Goal: Information Seeking & Learning: Check status

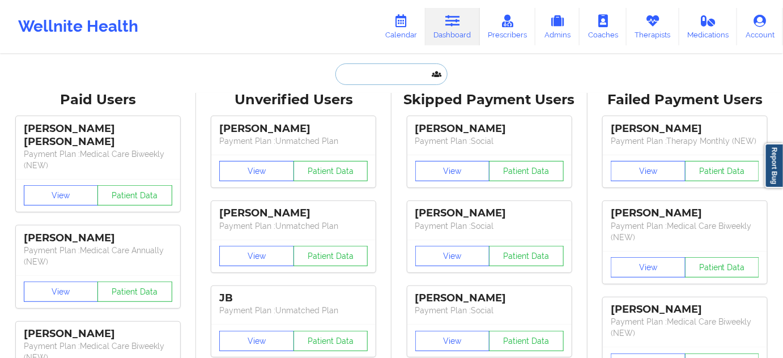
click at [401, 79] on input "text" at bounding box center [391, 74] width 112 height 22
paste input "NASEEM"
type input "NASEEM"
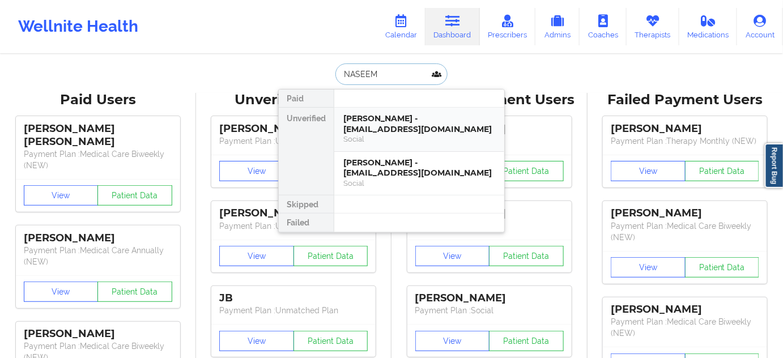
click at [394, 120] on div "[PERSON_NAME] - [EMAIL_ADDRESS][DOMAIN_NAME]" at bounding box center [419, 123] width 152 height 21
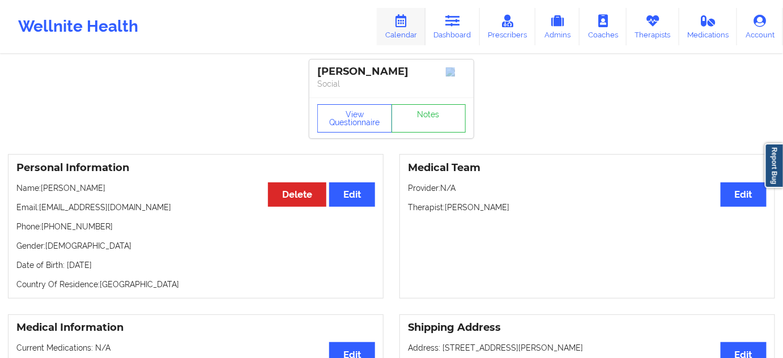
drag, startPoint x: 320, startPoint y: 70, endPoint x: 381, endPoint y: 45, distance: 65.8
copy div "[PERSON_NAME]"
click at [387, 71] on div "[PERSON_NAME]" at bounding box center [391, 71] width 148 height 13
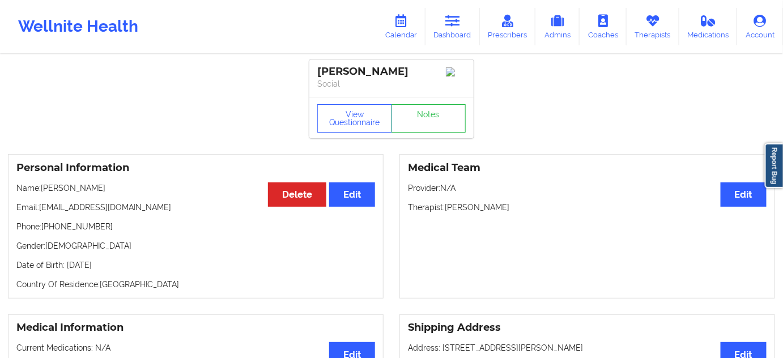
click at [387, 71] on div "[PERSON_NAME]" at bounding box center [391, 71] width 148 height 13
copy div "FILLALI"
click at [467, 28] on link "Dashboard" at bounding box center [452, 26] width 54 height 37
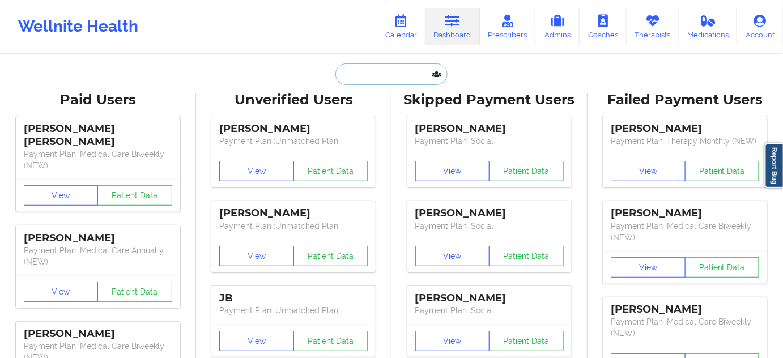
click at [393, 69] on input "text" at bounding box center [391, 74] width 112 height 22
paste input "[EMAIL_ADDRESS][DOMAIN_NAME]"
type input "[EMAIL_ADDRESS][DOMAIN_NAME]"
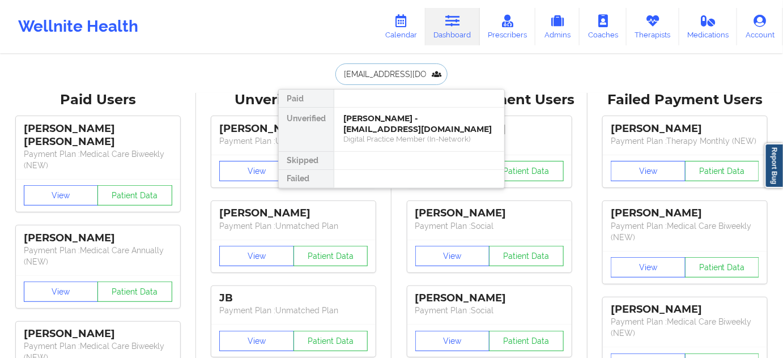
click at [382, 120] on div "[PERSON_NAME] - [EMAIL_ADDRESS][DOMAIN_NAME]" at bounding box center [419, 123] width 152 height 21
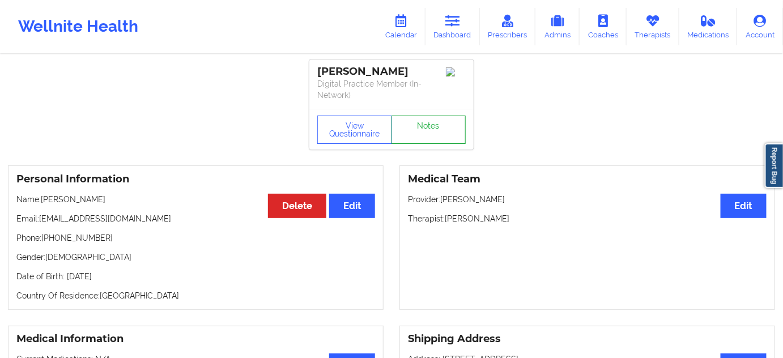
click at [450, 143] on link "Notes" at bounding box center [428, 130] width 75 height 28
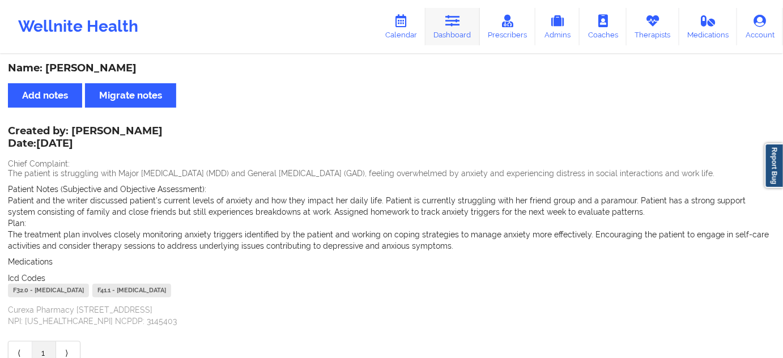
click at [446, 17] on link "Dashboard" at bounding box center [452, 26] width 54 height 37
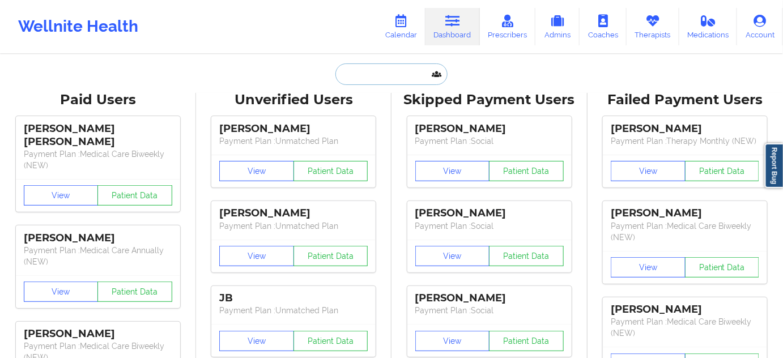
click at [394, 74] on input "text" at bounding box center [391, 74] width 112 height 22
type input "s"
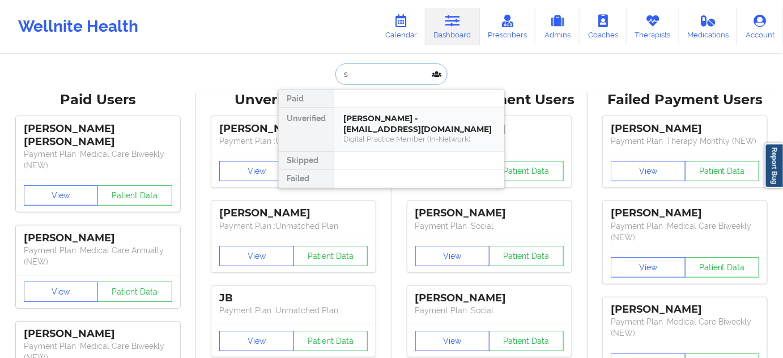
click at [384, 115] on div "[PERSON_NAME] - [EMAIL_ADDRESS][DOMAIN_NAME]" at bounding box center [419, 123] width 152 height 21
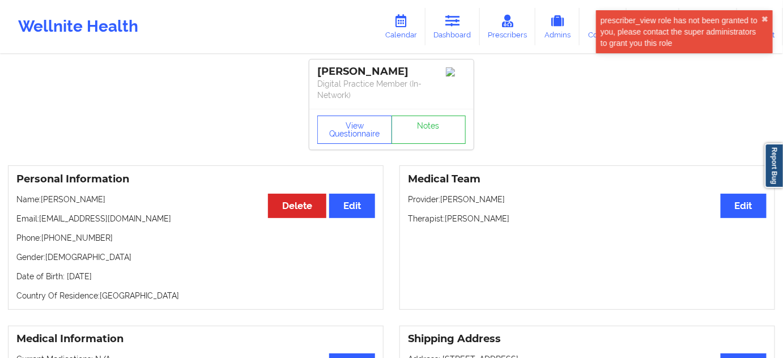
drag, startPoint x: 401, startPoint y: 69, endPoint x: 304, endPoint y: 67, distance: 97.5
copy div "[PERSON_NAME]"
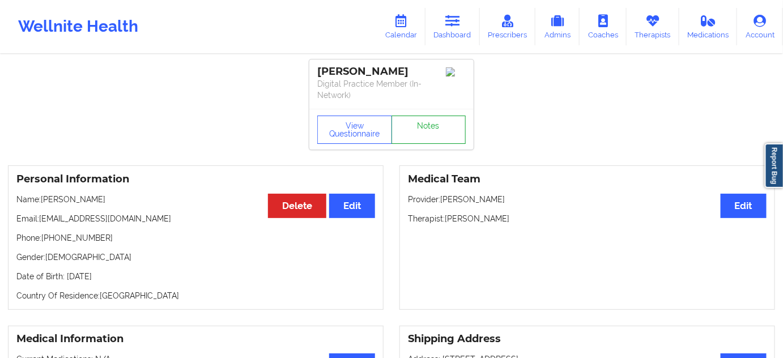
click at [442, 139] on link "Notes" at bounding box center [428, 130] width 75 height 28
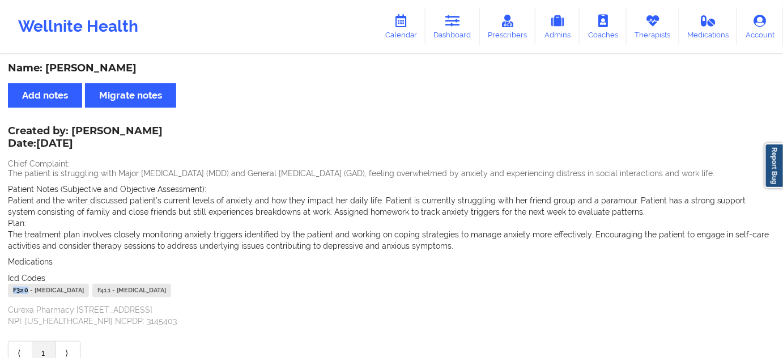
drag, startPoint x: 28, startPoint y: 289, endPoint x: 6, endPoint y: 292, distance: 22.2
click at [6, 292] on div "Name: [PERSON_NAME] Add notes Migrate notes Created by: [PERSON_NAME] Date: [DA…" at bounding box center [391, 214] width 783 height 317
copy div "F32.0"
drag, startPoint x: 199, startPoint y: 288, endPoint x: 168, endPoint y: 287, distance: 30.6
click at [168, 287] on div "F32.0 - [MEDICAL_DATA] F41.1 - [MEDICAL_DATA]" at bounding box center [391, 292] width 767 height 16
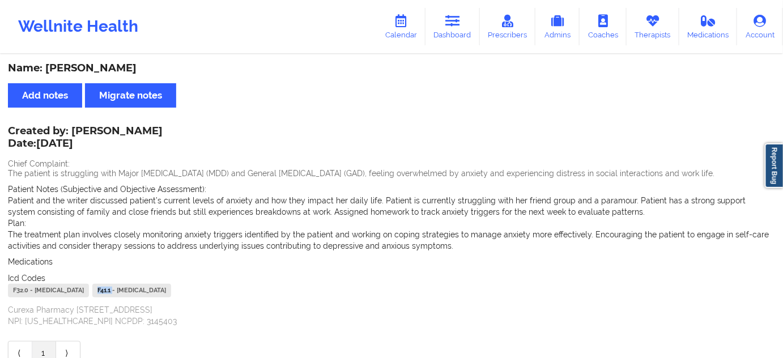
copy div "F41.1"
click at [464, 25] on link "Dashboard" at bounding box center [452, 26] width 54 height 37
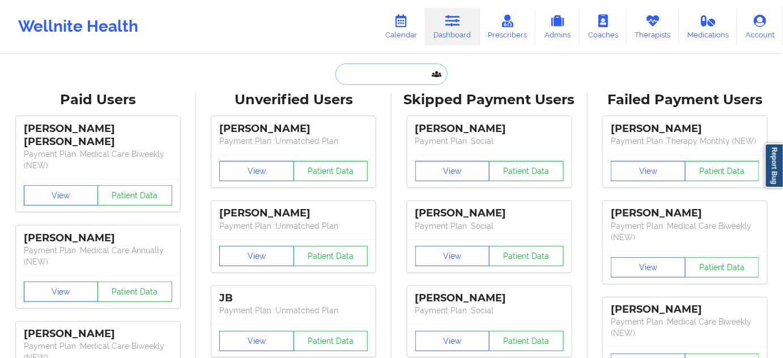
click at [390, 74] on input "text" at bounding box center [391, 74] width 112 height 22
paste input "[EMAIL_ADDRESS][DATE][DOMAIN_NAME]"
type input "[EMAIL_ADDRESS][DATE][DOMAIN_NAME]"
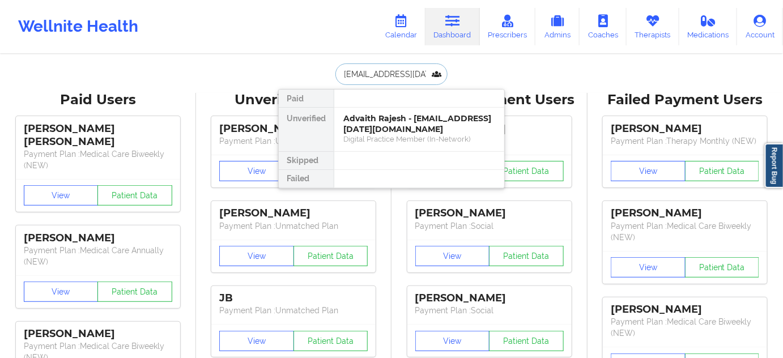
click at [381, 123] on div "Advaith Rajesh - [EMAIL_ADDRESS][DATE][DOMAIN_NAME]" at bounding box center [419, 123] width 152 height 21
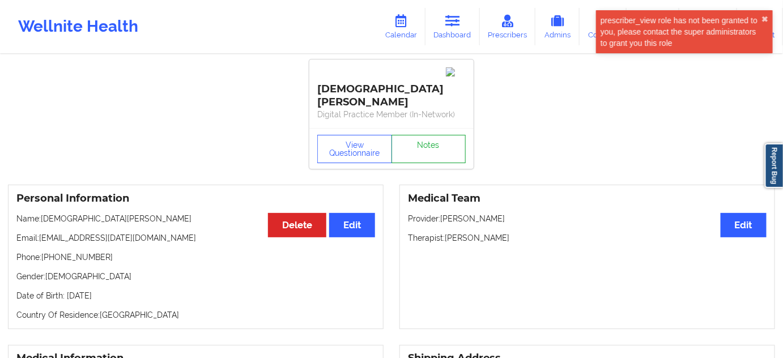
click at [441, 142] on link "Notes" at bounding box center [428, 149] width 75 height 28
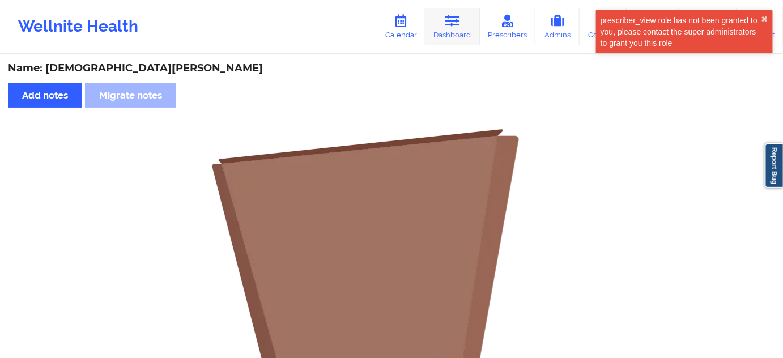
click at [467, 32] on link "Dashboard" at bounding box center [452, 26] width 54 height 37
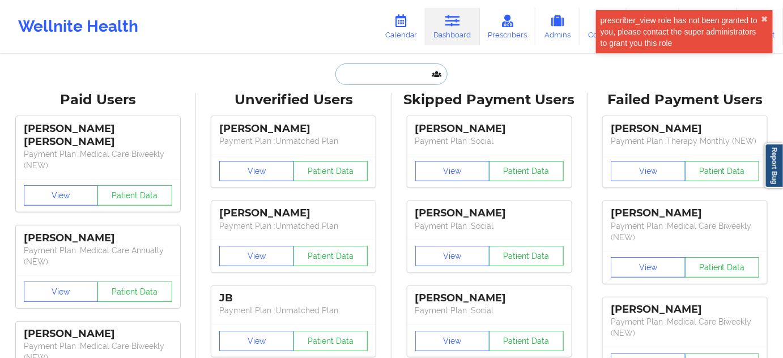
click at [393, 70] on input "text" at bounding box center [391, 74] width 112 height 22
paste input "[EMAIL_ADDRESS][DATE][DOMAIN_NAME]"
type input "[EMAIL_ADDRESS][DATE][DOMAIN_NAME]"
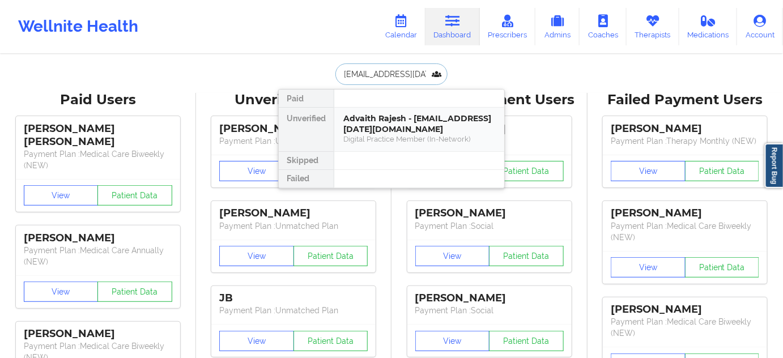
click at [382, 126] on div "Advaith Rajesh - [EMAIL_ADDRESS][DATE][DOMAIN_NAME]" at bounding box center [419, 123] width 152 height 21
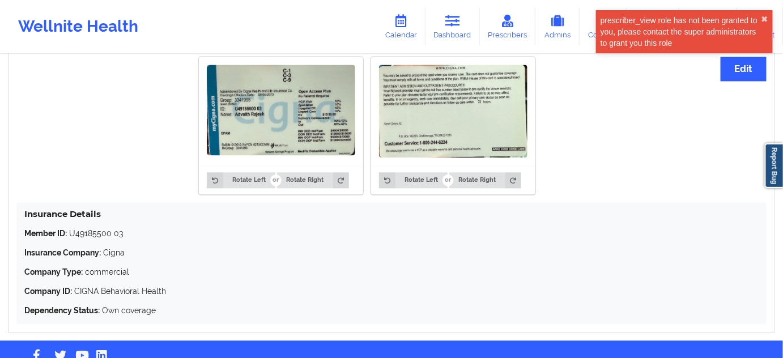
scroll to position [730, 0]
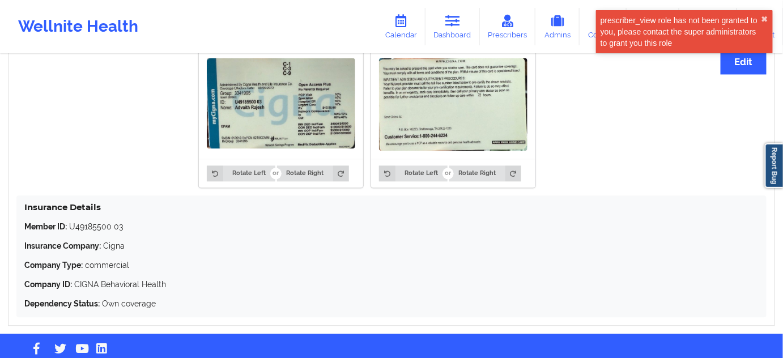
click at [89, 221] on p "Member ID: U49185500 03" at bounding box center [391, 226] width 734 height 11
drag, startPoint x: 132, startPoint y: 208, endPoint x: 72, endPoint y: 198, distance: 60.8
click at [69, 221] on p "Member ID: U49185500 03" at bounding box center [391, 226] width 734 height 11
copy p "U49185500 03"
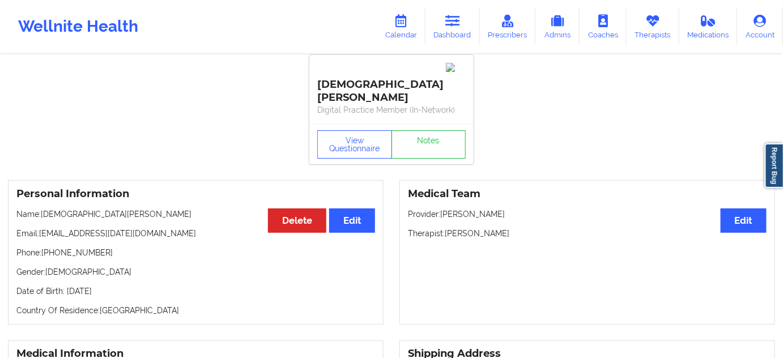
scroll to position [0, 0]
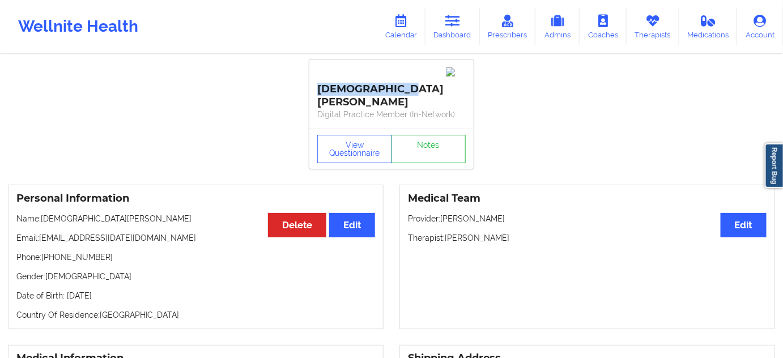
drag, startPoint x: 400, startPoint y: 70, endPoint x: 316, endPoint y: 71, distance: 83.8
click at [317, 71] on div "[DEMOGRAPHIC_DATA][PERSON_NAME] Digital Practice Member (In-Network)" at bounding box center [391, 93] width 164 height 69
copy div "[DEMOGRAPHIC_DATA][PERSON_NAME]"
click at [397, 109] on p "Digital Practice Member (In-Network)" at bounding box center [391, 114] width 148 height 11
click at [385, 73] on div "[DEMOGRAPHIC_DATA][PERSON_NAME]" at bounding box center [391, 87] width 148 height 44
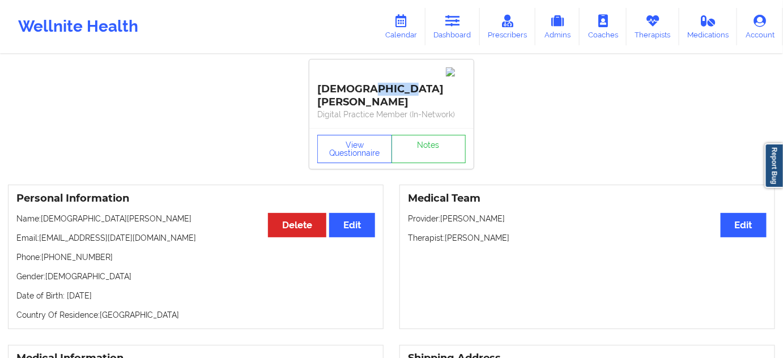
click at [385, 73] on div "[DEMOGRAPHIC_DATA][PERSON_NAME]" at bounding box center [391, 87] width 148 height 44
copy div "[PERSON_NAME]"
click at [330, 75] on div "[DEMOGRAPHIC_DATA][PERSON_NAME]" at bounding box center [391, 87] width 148 height 44
copy div "[DEMOGRAPHIC_DATA]"
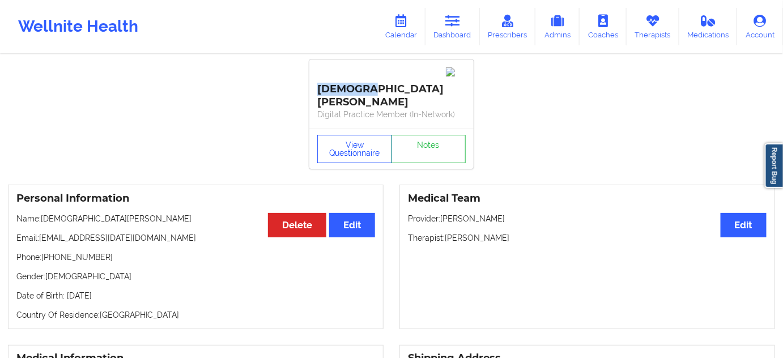
click at [360, 135] on button "View Questionnaire" at bounding box center [354, 149] width 75 height 28
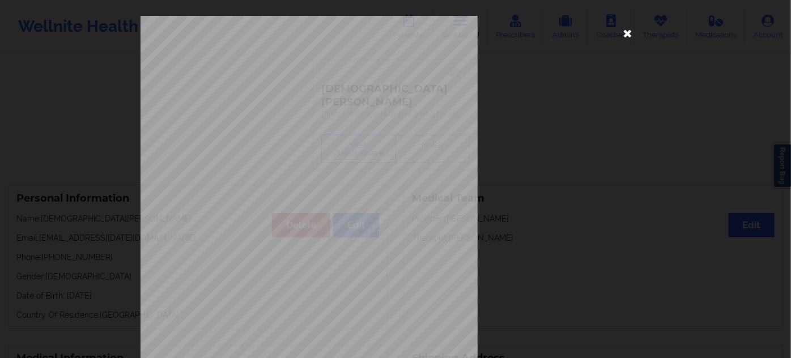
click at [627, 40] on icon at bounding box center [628, 33] width 18 height 18
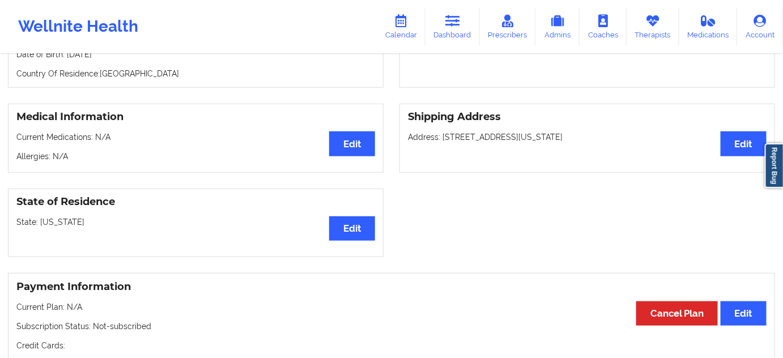
scroll to position [240, 0]
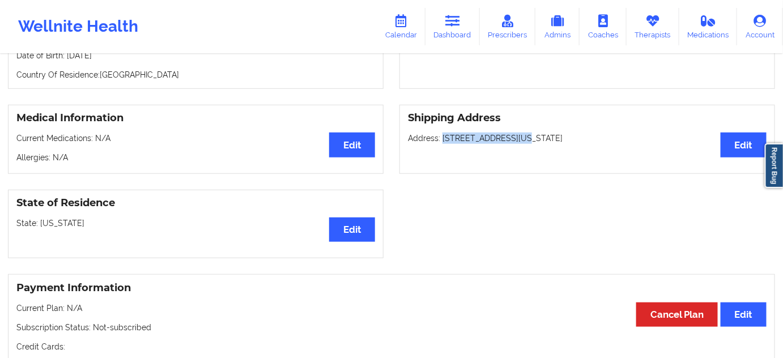
drag, startPoint x: 443, startPoint y: 118, endPoint x: 516, endPoint y: 117, distance: 72.5
click at [516, 133] on p "Address: [STREET_ADDRESS][US_STATE]" at bounding box center [587, 138] width 359 height 11
drag, startPoint x: 517, startPoint y: 117, endPoint x: 441, endPoint y: 113, distance: 76.0
click at [441, 133] on p "Address: [STREET_ADDRESS][US_STATE]" at bounding box center [587, 138] width 359 height 11
copy p "[STREET_ADDRESS]"
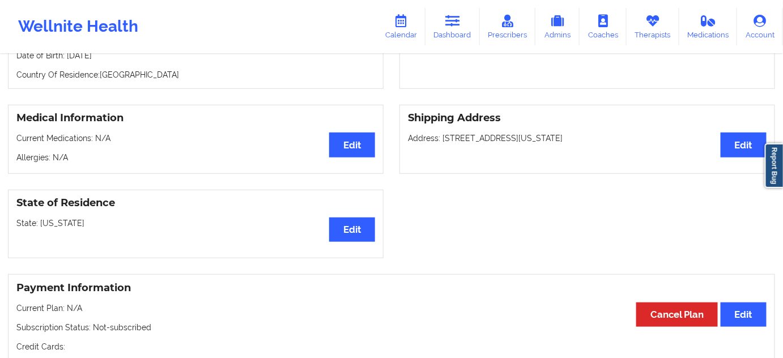
click at [528, 133] on p "Address: [STREET_ADDRESS][US_STATE]" at bounding box center [587, 138] width 359 height 11
click at [584, 133] on p "Address: [STREET_ADDRESS][US_STATE]" at bounding box center [587, 138] width 359 height 11
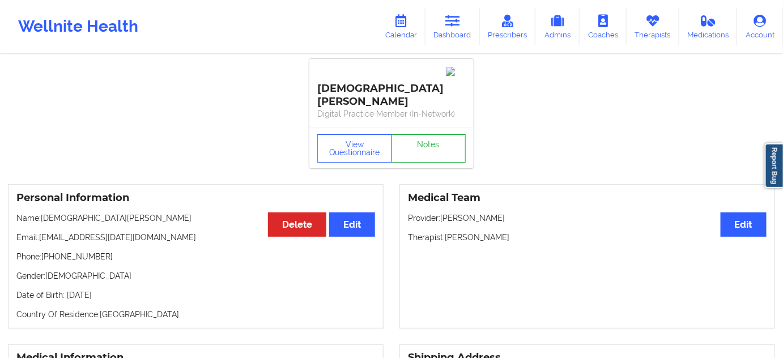
scroll to position [0, 0]
click at [428, 135] on link "Notes" at bounding box center [428, 149] width 75 height 28
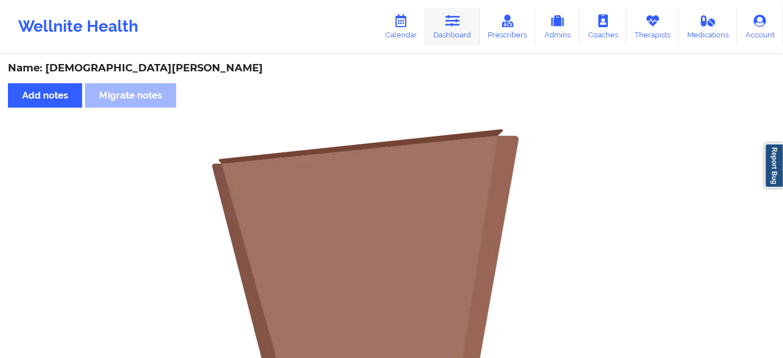
click at [449, 32] on link "Dashboard" at bounding box center [452, 26] width 54 height 37
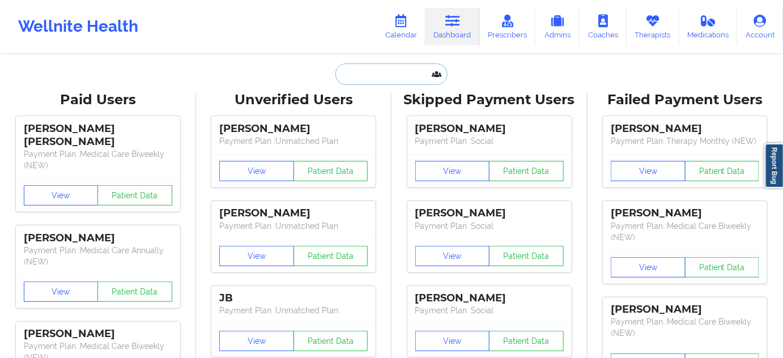
click at [369, 73] on input "text" at bounding box center [391, 74] width 112 height 22
paste input "[EMAIL_ADDRESS][DOMAIN_NAME]"
type input "[EMAIL_ADDRESS][DOMAIN_NAME]"
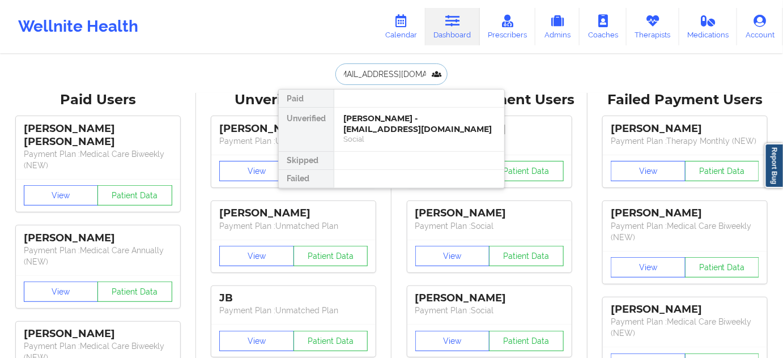
click at [377, 122] on div "[PERSON_NAME] - [EMAIL_ADDRESS][DOMAIN_NAME]" at bounding box center [419, 123] width 152 height 21
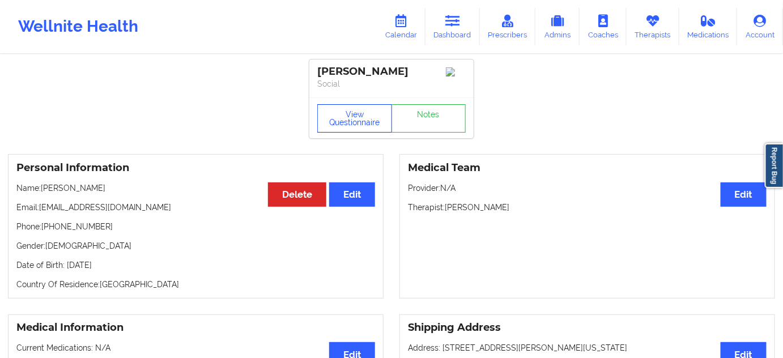
click at [370, 131] on button "View Questionnaire" at bounding box center [354, 118] width 75 height 28
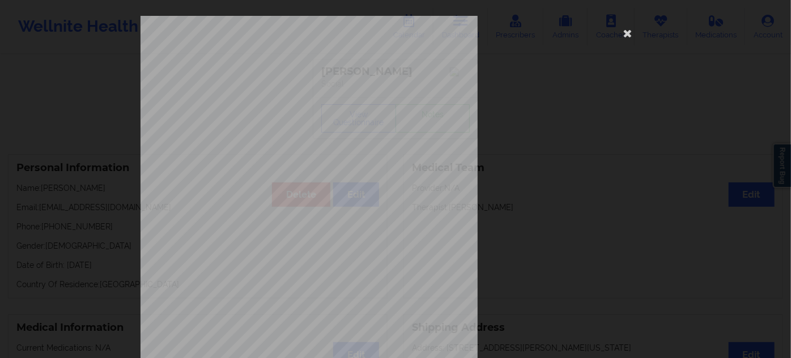
click at [636, 31] on div "[STREET_ADDRESS] What state do you live in ? [US_STATE] Full Name [PERSON_NAME]…" at bounding box center [395, 254] width 510 height 477
click at [631, 32] on icon at bounding box center [628, 33] width 18 height 18
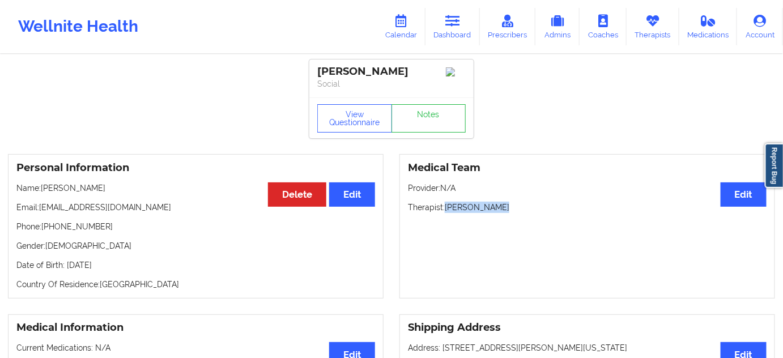
drag, startPoint x: 446, startPoint y: 211, endPoint x: 503, endPoint y: 202, distance: 57.8
click at [503, 202] on div "Medical Team Edit Provider: N/A Therapist: [PERSON_NAME]" at bounding box center [587, 226] width 376 height 144
drag, startPoint x: 392, startPoint y: 74, endPoint x: 266, endPoint y: 41, distance: 130.4
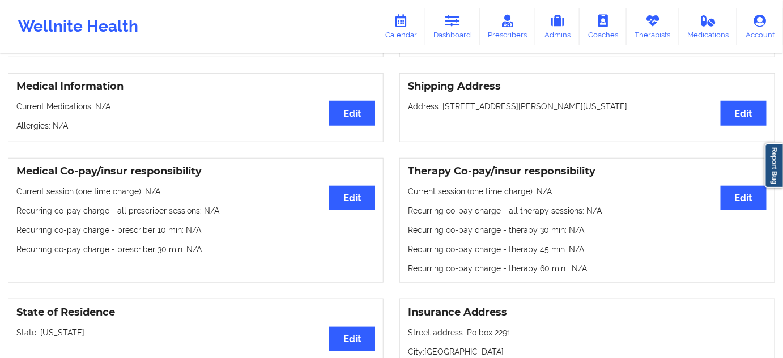
scroll to position [240, 0]
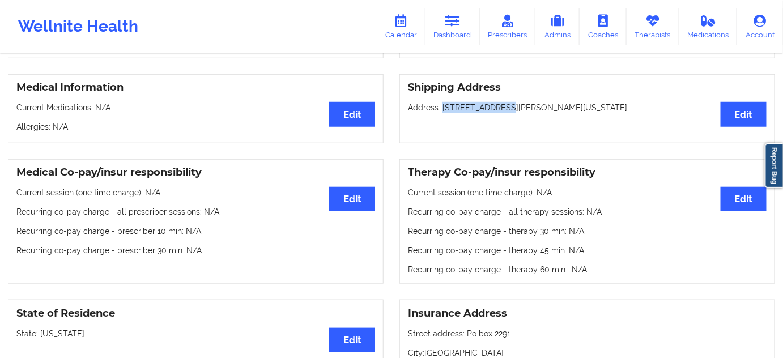
drag, startPoint x: 441, startPoint y: 109, endPoint x: 505, endPoint y: 109, distance: 64.6
click at [505, 109] on p "Address: [STREET_ADDRESS][PERSON_NAME][US_STATE]" at bounding box center [587, 107] width 359 height 11
drag, startPoint x: 509, startPoint y: 110, endPoint x: 556, endPoint y: 110, distance: 46.5
click at [556, 110] on p "Address: [STREET_ADDRESS][PERSON_NAME][US_STATE]" at bounding box center [587, 107] width 359 height 11
click at [610, 108] on p "Address: [STREET_ADDRESS][PERSON_NAME][US_STATE]" at bounding box center [587, 107] width 359 height 11
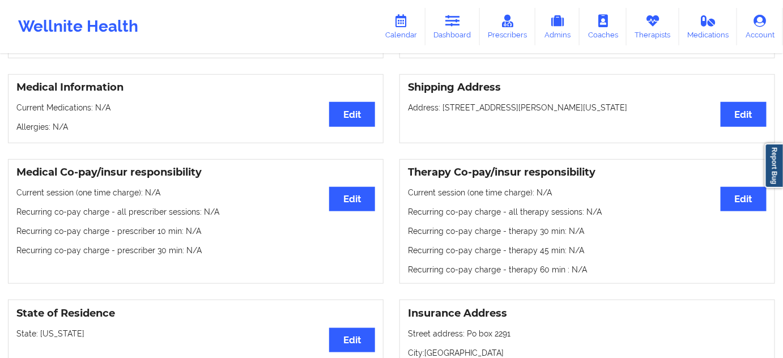
click at [610, 108] on p "Address: [STREET_ADDRESS][PERSON_NAME][US_STATE]" at bounding box center [587, 107] width 359 height 11
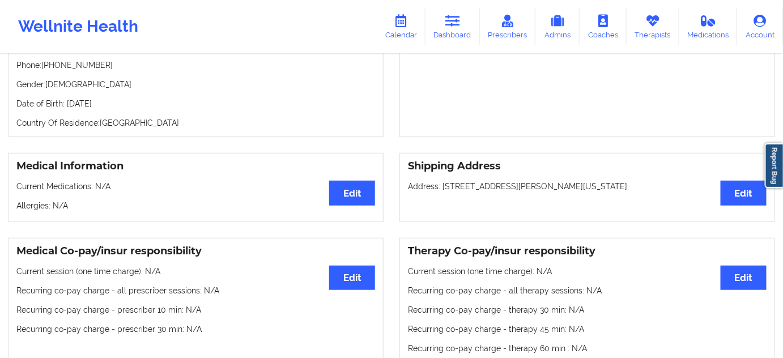
scroll to position [0, 0]
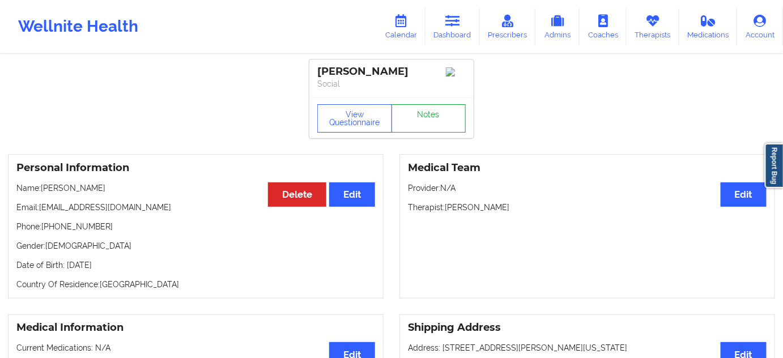
click at [452, 120] on link "Notes" at bounding box center [428, 118] width 75 height 28
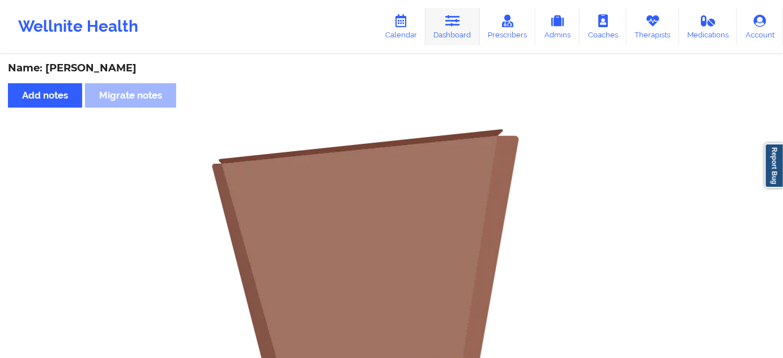
click at [452, 33] on link "Dashboard" at bounding box center [452, 26] width 54 height 37
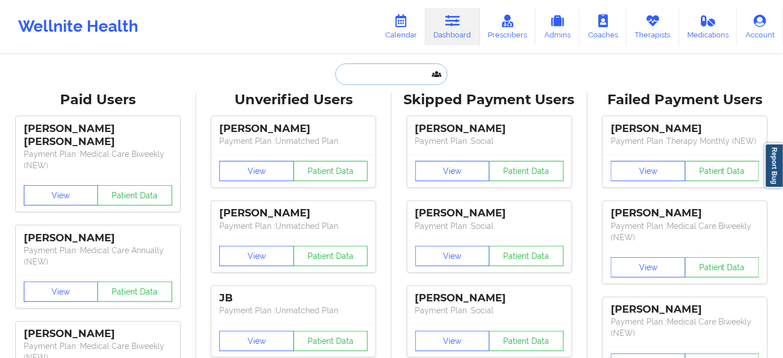
click at [382, 83] on input "text" at bounding box center [391, 74] width 112 height 22
paste input "[PERSON_NAME][EMAIL_ADDRESS][PERSON_NAME][DOMAIN_NAME]"
type input "[PERSON_NAME][EMAIL_ADDRESS][PERSON_NAME][DOMAIN_NAME]"
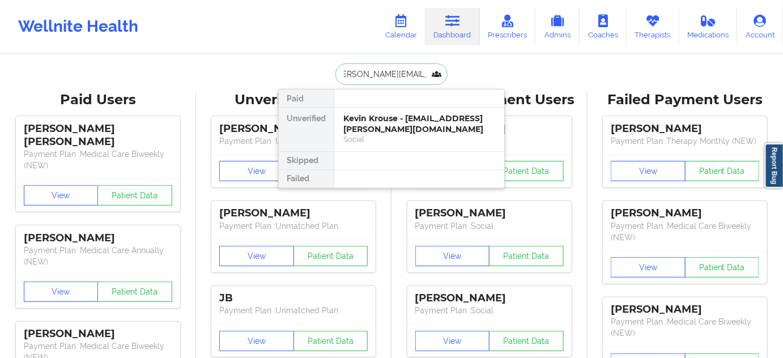
click at [387, 127] on div "Kevin Krouse - [EMAIL_ADDRESS][PERSON_NAME][DOMAIN_NAME]" at bounding box center [419, 123] width 152 height 21
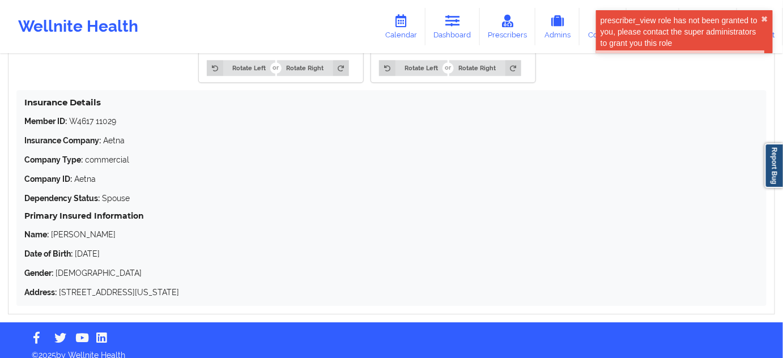
scroll to position [1050, 0]
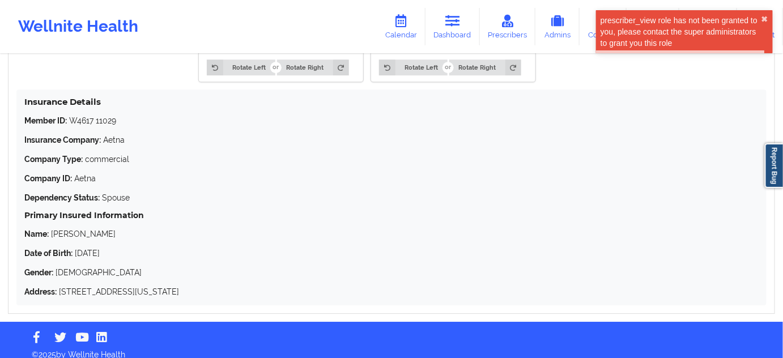
click at [95, 115] on p "Member ID: W4617 11029" at bounding box center [391, 120] width 734 height 11
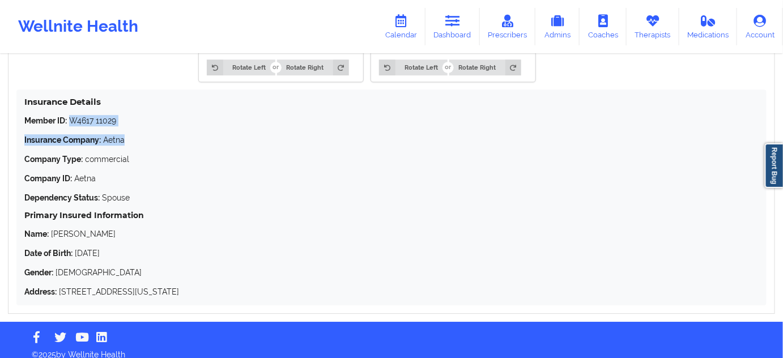
drag, startPoint x: 70, startPoint y: 114, endPoint x: 125, endPoint y: 117, distance: 54.5
click at [125, 117] on div "Member ID: W4617 11029 Insurance Company: Aetna Company Type: commercial Compan…" at bounding box center [391, 206] width 734 height 182
click at [154, 159] on div "Member ID: W4617 11029 Insurance Company: Aetna Company Type: commercial Compan…" at bounding box center [391, 206] width 734 height 182
click at [88, 115] on p "Member ID: W4617 11029" at bounding box center [391, 120] width 734 height 11
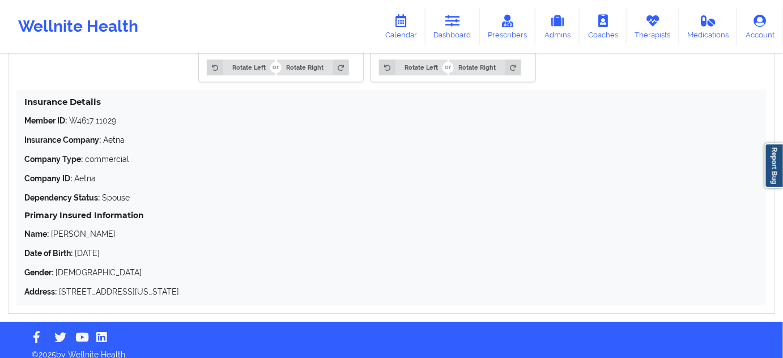
click at [91, 135] on strong "Insurance Company:" at bounding box center [62, 139] width 76 height 9
click at [71, 115] on p "Member ID: W4617 11029" at bounding box center [391, 120] width 734 height 11
drag, startPoint x: 68, startPoint y: 107, endPoint x: 157, endPoint y: 102, distance: 89.1
click at [126, 115] on p "Member ID: W4617 11029" at bounding box center [391, 120] width 734 height 11
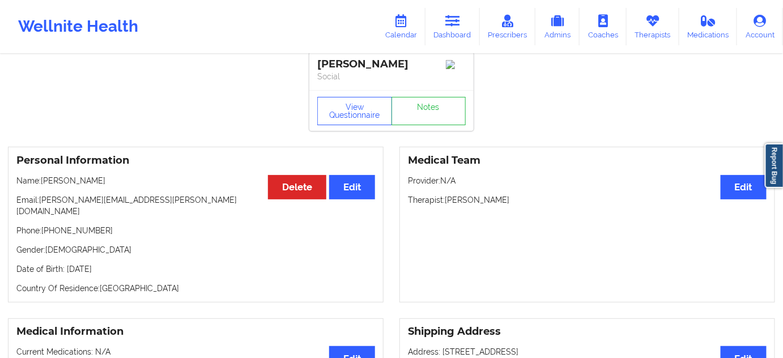
scroll to position [0, 0]
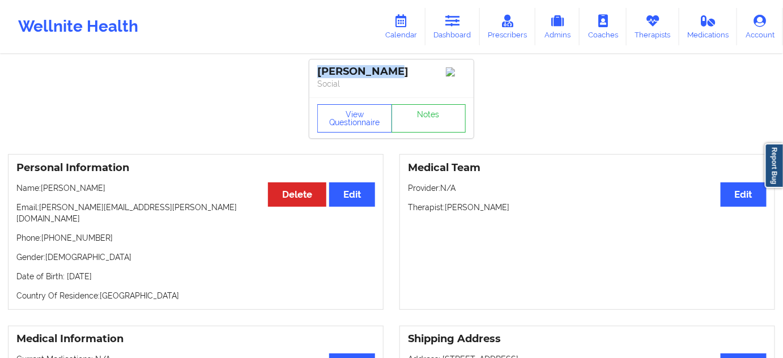
drag, startPoint x: 393, startPoint y: 72, endPoint x: 308, endPoint y: 63, distance: 84.8
click at [435, 125] on link "Notes" at bounding box center [428, 118] width 75 height 28
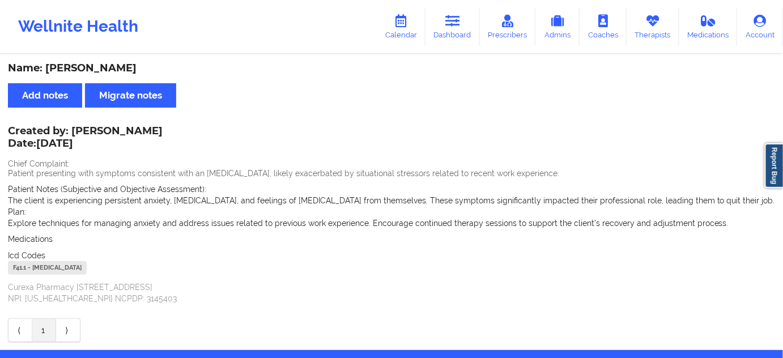
click at [21, 266] on div "F41.1 - [MEDICAL_DATA]" at bounding box center [47, 268] width 79 height 14
click at [448, 20] on icon at bounding box center [452, 21] width 15 height 12
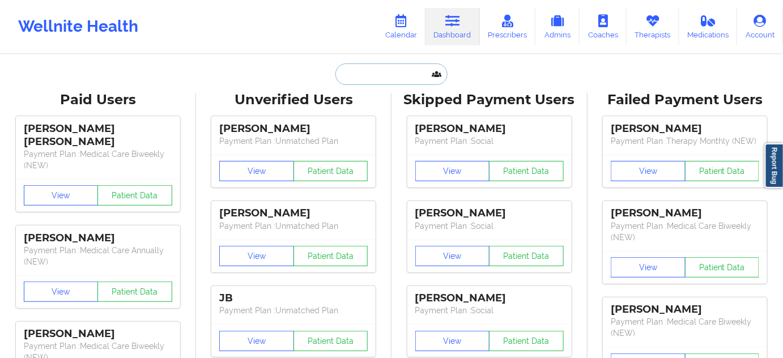
click at [384, 70] on input "text" at bounding box center [391, 74] width 112 height 22
paste input "PRAPAKARN [PERSON_NAME]"
type input "PRAPAKARN [PERSON_NAME]"
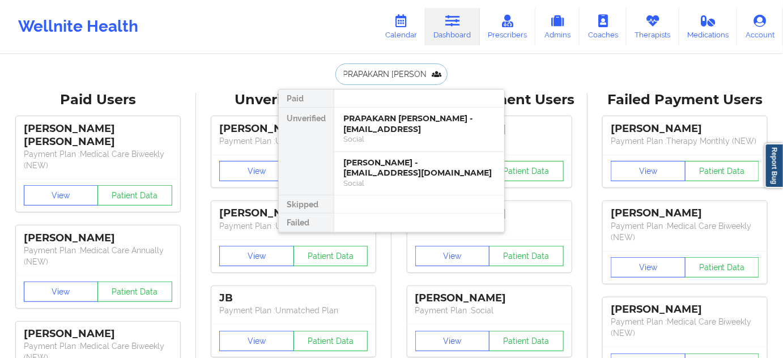
click at [376, 125] on div "PRAPAKARN [PERSON_NAME] - [EMAIL_ADDRESS]" at bounding box center [419, 123] width 152 height 21
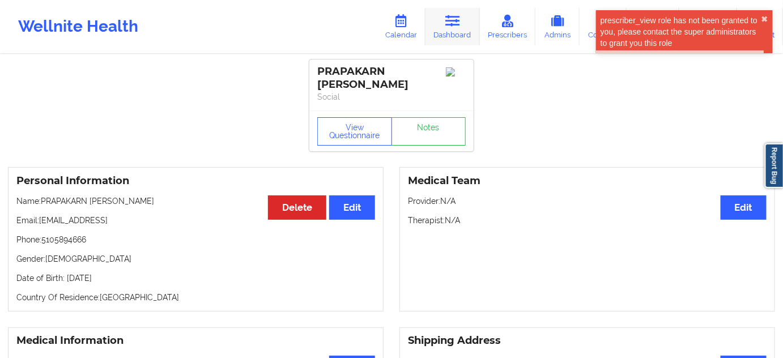
click at [460, 19] on icon at bounding box center [452, 21] width 15 height 12
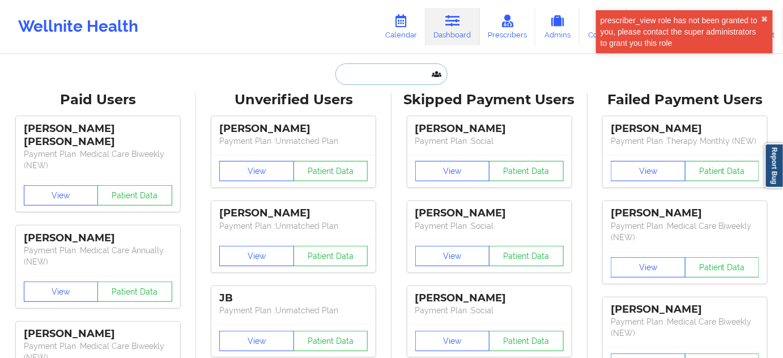
click at [414, 80] on input "text" at bounding box center [391, 74] width 112 height 22
paste input "PRAPAKARN [PERSON_NAME]"
type input "PRAPAKARN [PERSON_NAME]"
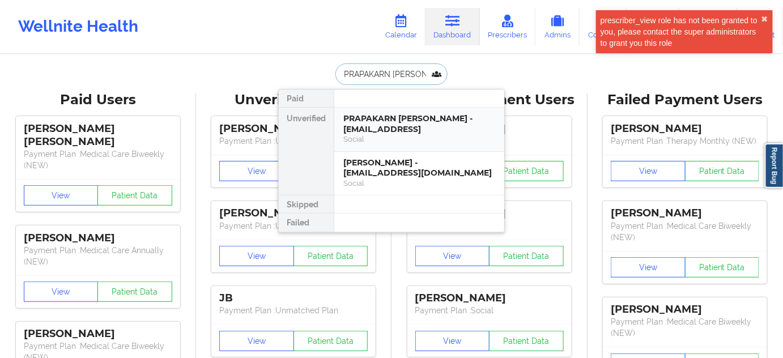
scroll to position [0, 1]
click at [390, 165] on div "[PERSON_NAME] - [EMAIL_ADDRESS][DOMAIN_NAME]" at bounding box center [419, 167] width 152 height 21
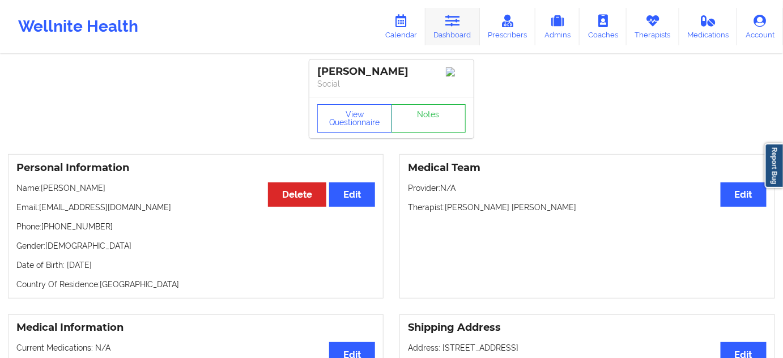
click at [449, 32] on link "Dashboard" at bounding box center [452, 26] width 54 height 37
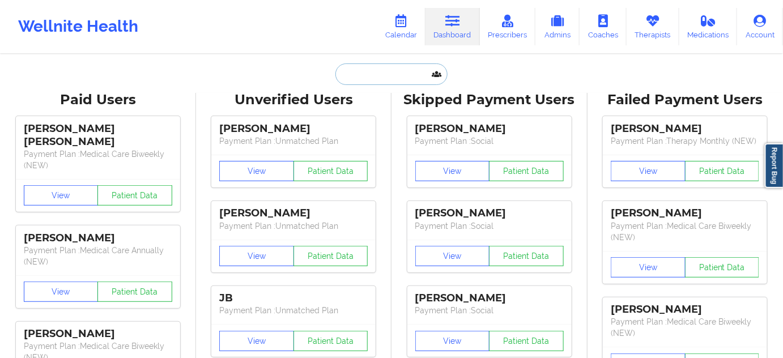
click at [372, 74] on input "text" at bounding box center [391, 74] width 112 height 22
paste input "[PERSON_NAME]"
type input "[PERSON_NAME]"
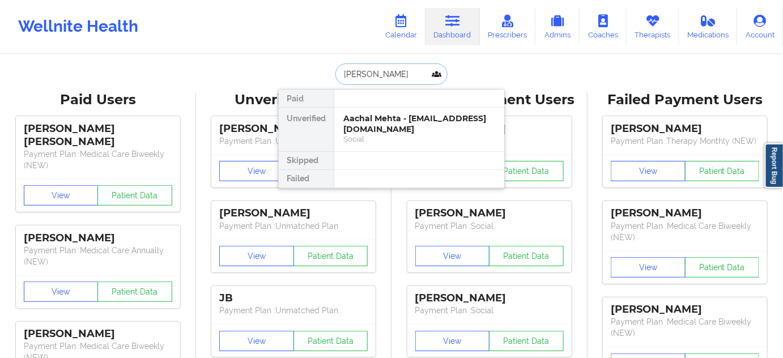
click at [373, 120] on div "Aachal Mehta - [EMAIL_ADDRESS][DOMAIN_NAME]" at bounding box center [419, 123] width 152 height 21
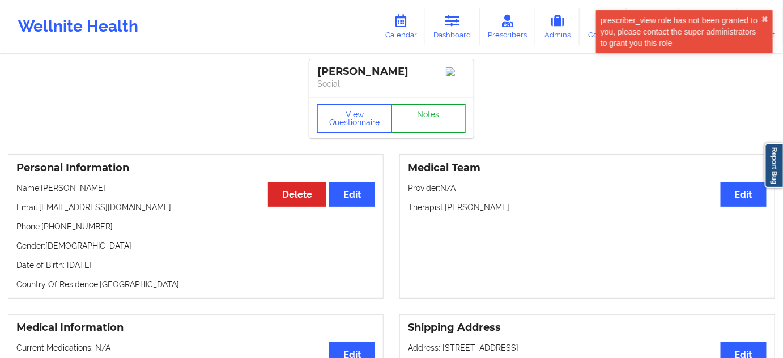
click at [430, 110] on link "Notes" at bounding box center [428, 118] width 75 height 28
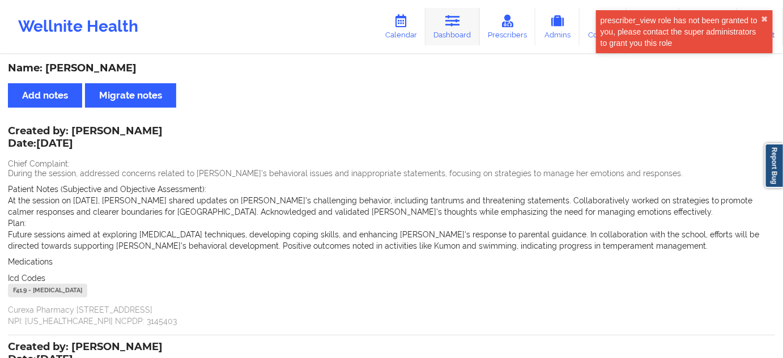
click at [444, 29] on link "Dashboard" at bounding box center [452, 26] width 54 height 37
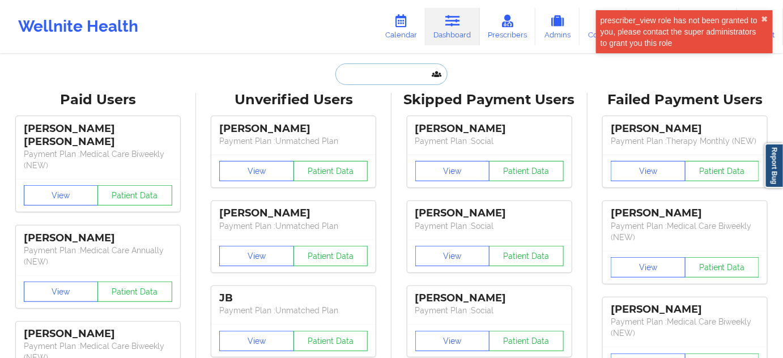
click at [395, 76] on input "text" at bounding box center [391, 74] width 112 height 22
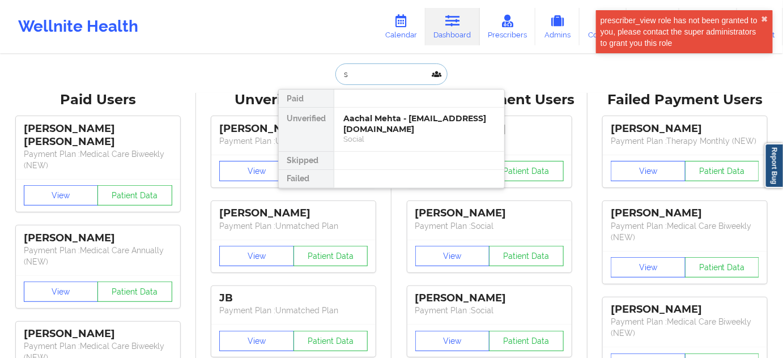
type input "s"
click at [390, 113] on div "Aachal Mehta - [EMAIL_ADDRESS][DOMAIN_NAME]" at bounding box center [419, 123] width 152 height 21
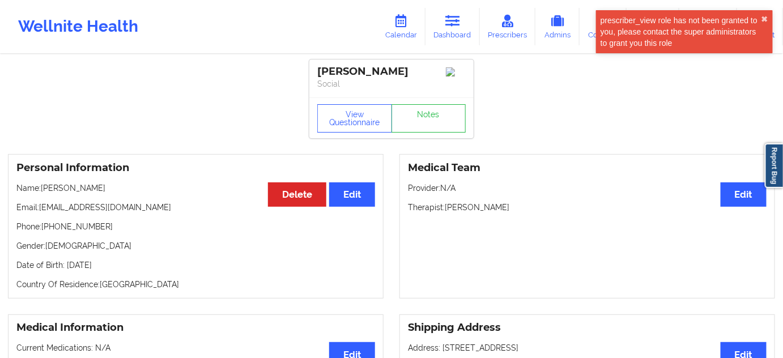
drag, startPoint x: 447, startPoint y: 211, endPoint x: 533, endPoint y: 211, distance: 85.5
click at [533, 211] on p "Therapist: [PERSON_NAME]" at bounding box center [587, 207] width 359 height 11
click at [449, 31] on link "Dashboard" at bounding box center [452, 26] width 54 height 37
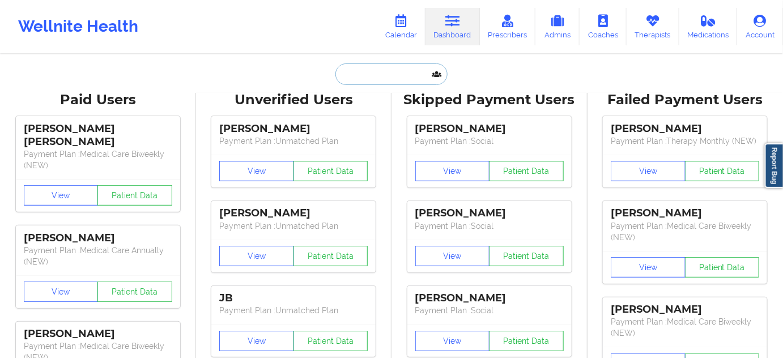
click at [393, 76] on input "text" at bounding box center [391, 74] width 112 height 22
paste input "[PERSON_NAME]"
type input "[PERSON_NAME]"
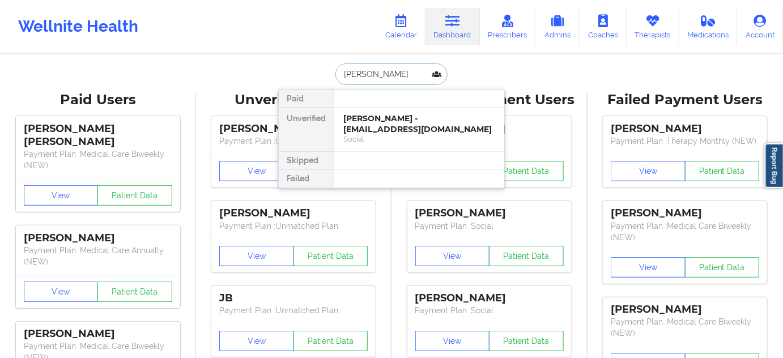
click at [398, 131] on div "[PERSON_NAME] - [EMAIL_ADDRESS][DOMAIN_NAME]" at bounding box center [419, 123] width 152 height 21
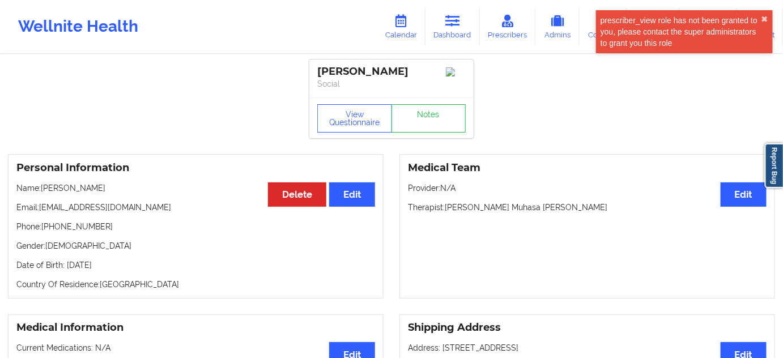
click at [364, 73] on div "[PERSON_NAME]" at bounding box center [391, 71] width 148 height 13
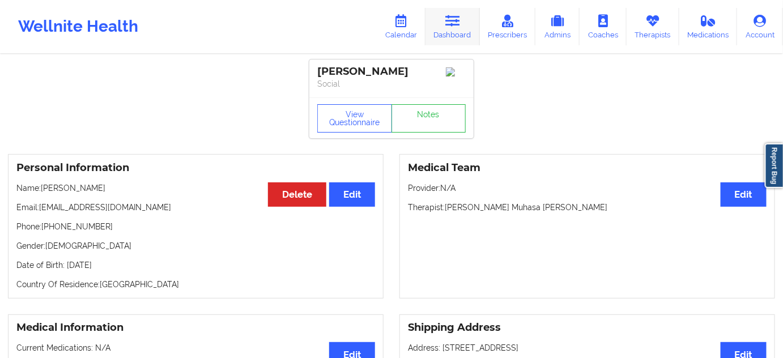
click at [459, 29] on link "Dashboard" at bounding box center [452, 26] width 54 height 37
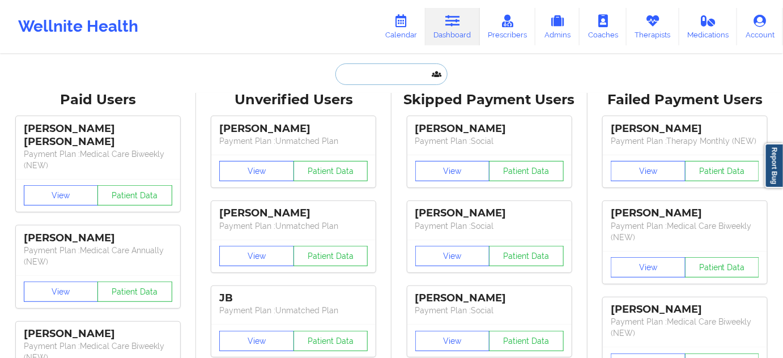
drag, startPoint x: 459, startPoint y: 29, endPoint x: 402, endPoint y: 70, distance: 70.7
click at [402, 70] on input "text" at bounding box center [391, 74] width 112 height 22
paste input "[PERSON_NAME]"
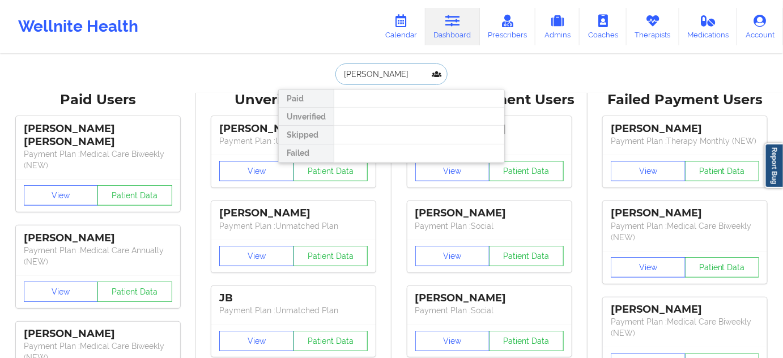
click at [379, 75] on input "[PERSON_NAME]" at bounding box center [391, 74] width 112 height 22
type input "[PERSON_NAME]"
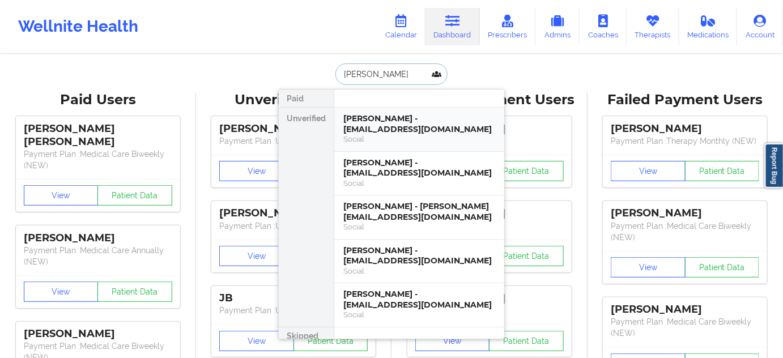
click at [376, 120] on div "[PERSON_NAME] - [EMAIL_ADDRESS][DOMAIN_NAME]" at bounding box center [419, 123] width 152 height 21
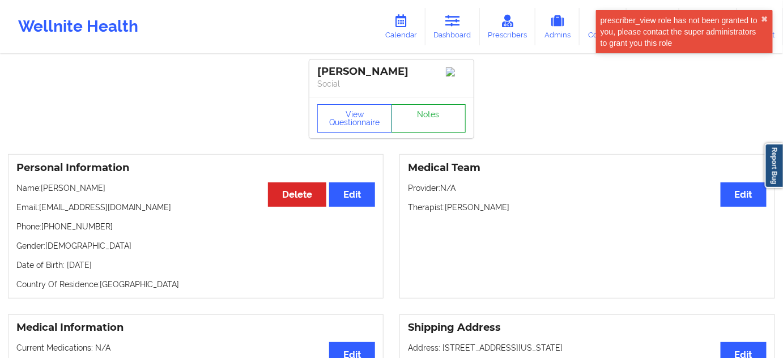
click at [457, 133] on link "Notes" at bounding box center [428, 118] width 75 height 28
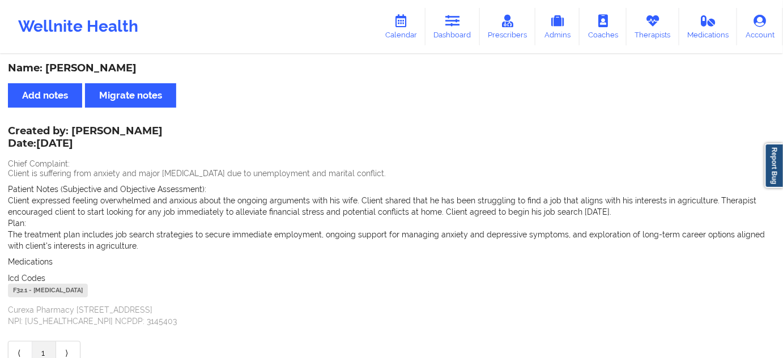
drag, startPoint x: 73, startPoint y: 129, endPoint x: 169, endPoint y: 125, distance: 95.8
click at [162, 125] on div "Name: [PERSON_NAME] Add notes Migrate notes Created by: [PERSON_NAME] Date: [DA…" at bounding box center [391, 214] width 783 height 317
drag, startPoint x: 254, startPoint y: 137, endPoint x: 173, endPoint y: 133, distance: 81.1
click at [252, 137] on div "Created by: [PERSON_NAME] Date: [DATE] Chief Complaint: Client is suffering fro…" at bounding box center [391, 226] width 767 height 199
drag, startPoint x: 73, startPoint y: 130, endPoint x: 151, endPoint y: 125, distance: 78.9
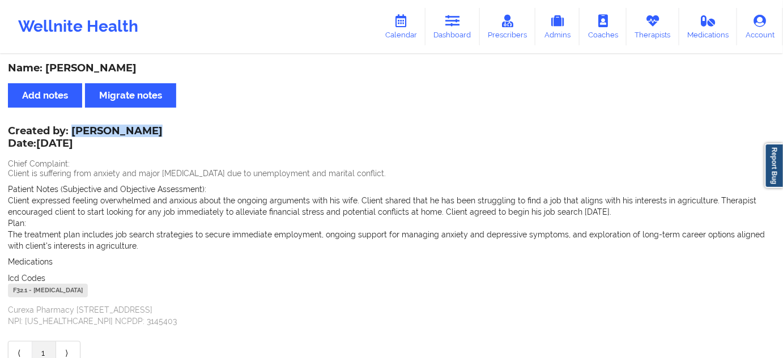
click at [151, 125] on div "Created by: [PERSON_NAME] Date: [DATE]" at bounding box center [85, 138] width 155 height 26
click at [465, 31] on link "Dashboard" at bounding box center [452, 26] width 54 height 37
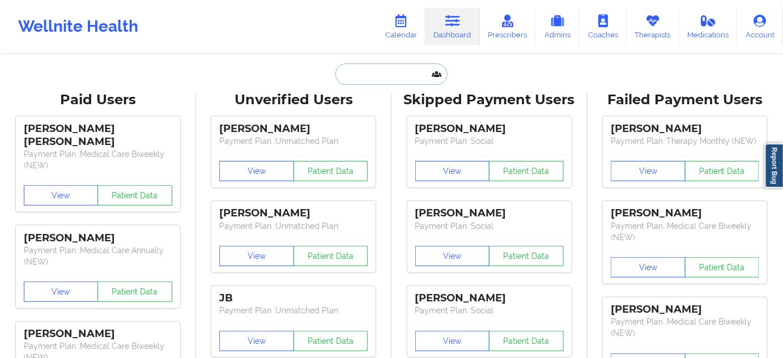
click at [399, 65] on input "text" at bounding box center [391, 74] width 112 height 22
paste input "[PERSON_NAME]"
type input "[PERSON_NAME]"
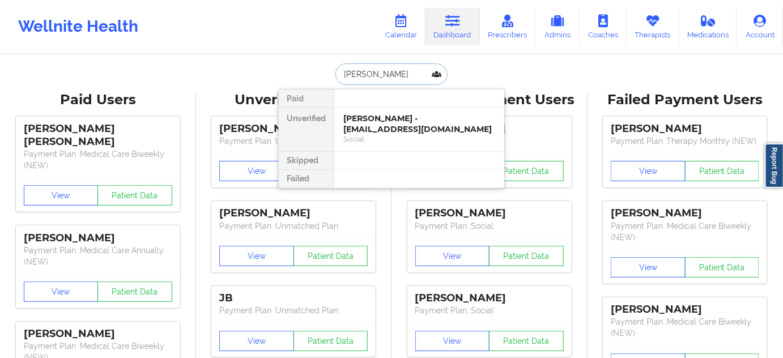
click at [393, 122] on div "[PERSON_NAME] - [EMAIL_ADDRESS][DOMAIN_NAME]" at bounding box center [419, 123] width 152 height 21
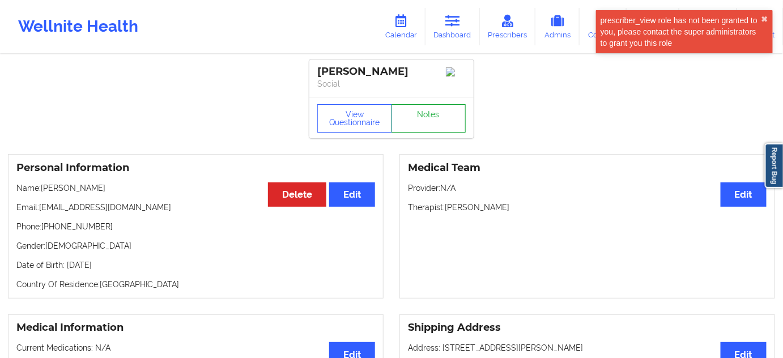
click at [436, 124] on link "Notes" at bounding box center [428, 118] width 75 height 28
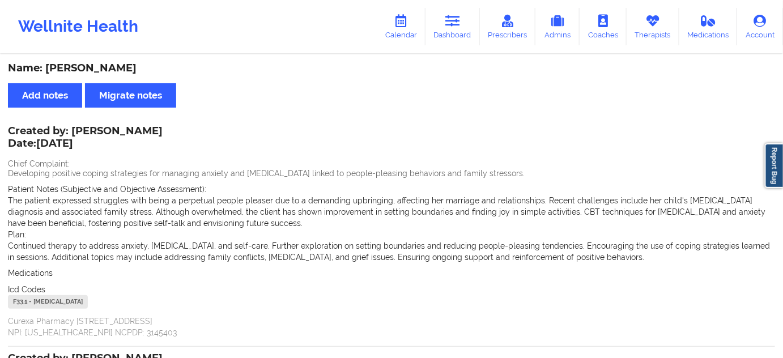
click at [96, 70] on div "Name: [PERSON_NAME]" at bounding box center [391, 68] width 767 height 13
click at [462, 29] on link "Dashboard" at bounding box center [452, 26] width 54 height 37
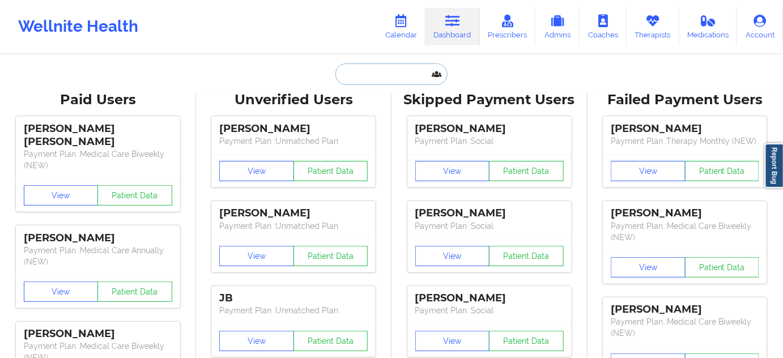
click at [382, 72] on input "text" at bounding box center [391, 74] width 112 height 22
type input "d"
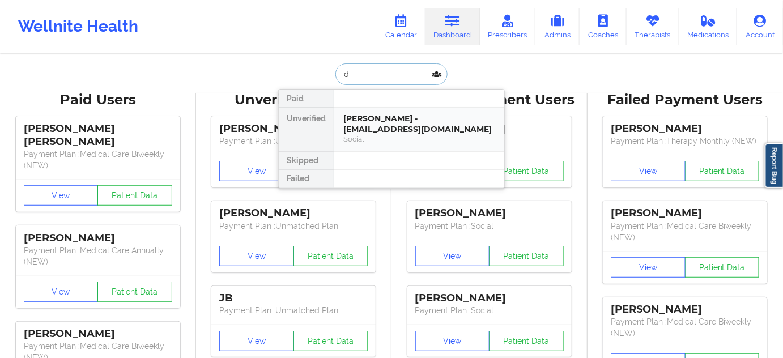
click at [385, 116] on div "[PERSON_NAME] - [EMAIL_ADDRESS][DOMAIN_NAME]" at bounding box center [419, 123] width 152 height 21
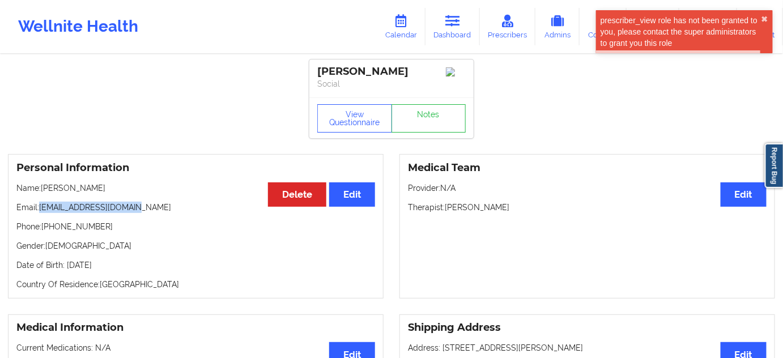
drag, startPoint x: 44, startPoint y: 209, endPoint x: 154, endPoint y: 212, distance: 109.9
click at [152, 212] on p "Email: [EMAIL_ADDRESS][DOMAIN_NAME]" at bounding box center [195, 207] width 359 height 11
click at [408, 129] on link "Notes" at bounding box center [428, 118] width 75 height 28
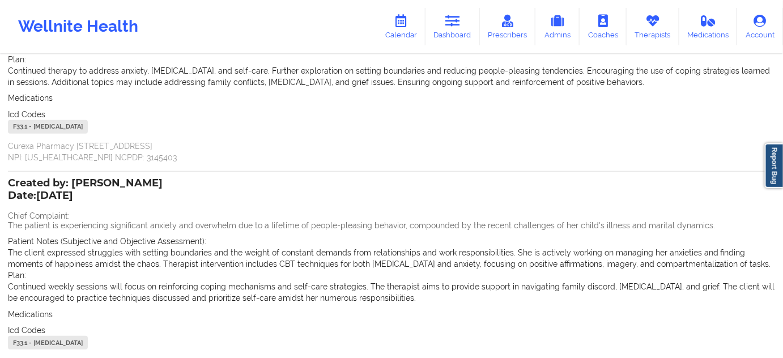
scroll to position [206, 0]
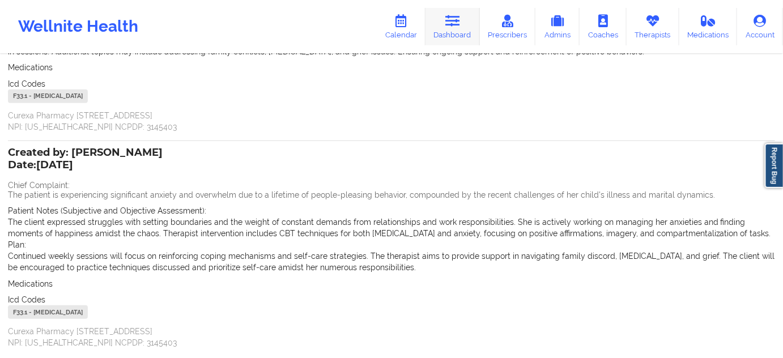
click at [457, 38] on link "Dashboard" at bounding box center [452, 26] width 54 height 37
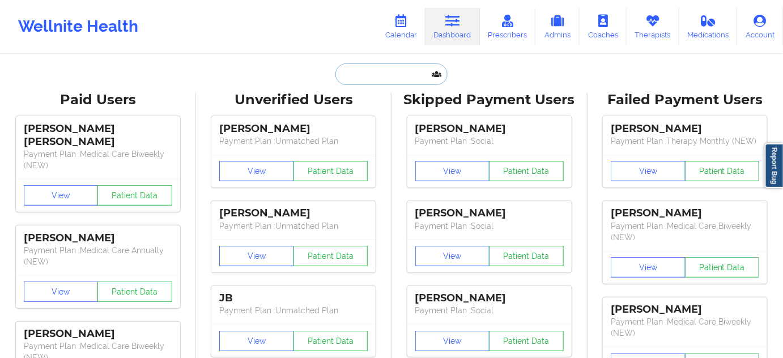
click at [390, 69] on input "text" at bounding box center [391, 74] width 112 height 22
type input "s"
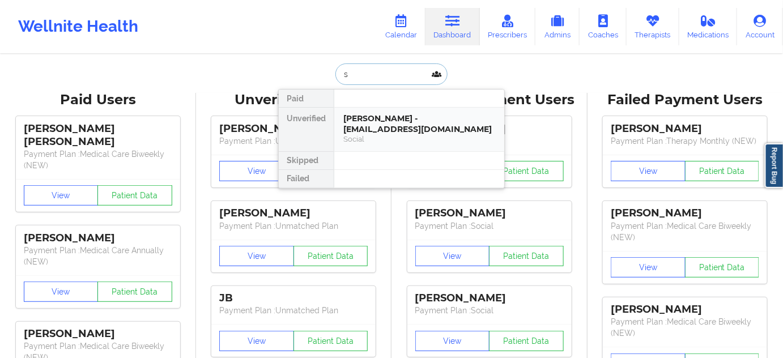
click at [384, 120] on div "[PERSON_NAME] - [EMAIL_ADDRESS][DOMAIN_NAME]" at bounding box center [419, 123] width 152 height 21
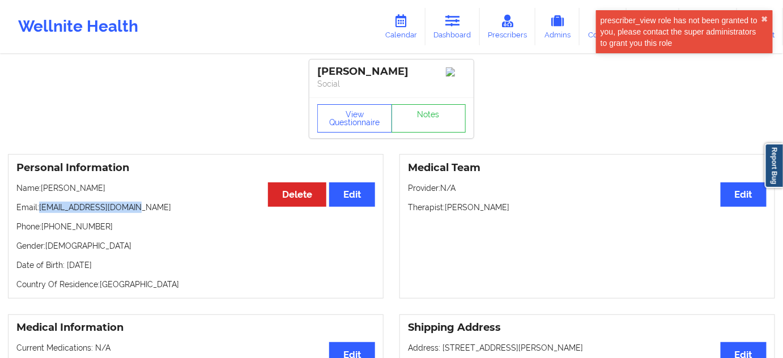
drag, startPoint x: 40, startPoint y: 213, endPoint x: 172, endPoint y: 210, distance: 132.0
click at [172, 210] on p "Email: [EMAIL_ADDRESS][DOMAIN_NAME]" at bounding box center [195, 207] width 359 height 11
click at [466, 34] on link "Dashboard" at bounding box center [452, 26] width 54 height 37
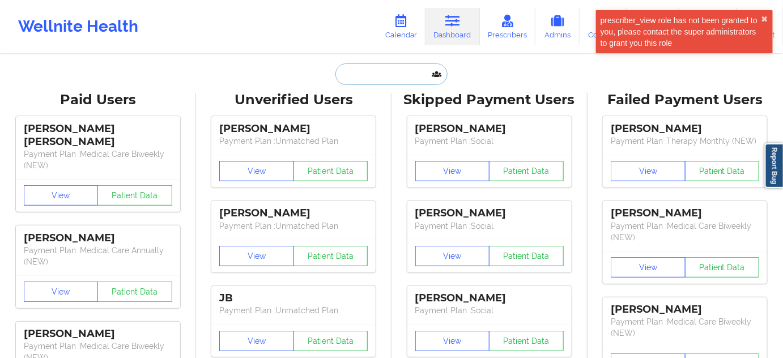
click at [387, 69] on input "text" at bounding box center [391, 74] width 112 height 22
paste input "[PERSON_NAME]"
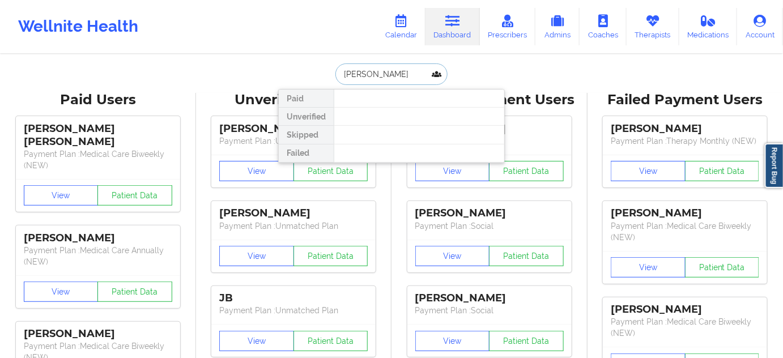
click at [369, 75] on input "[PERSON_NAME]" at bounding box center [391, 74] width 112 height 22
paste input "[PERSON_NAME]"
type input "[PERSON_NAME]"
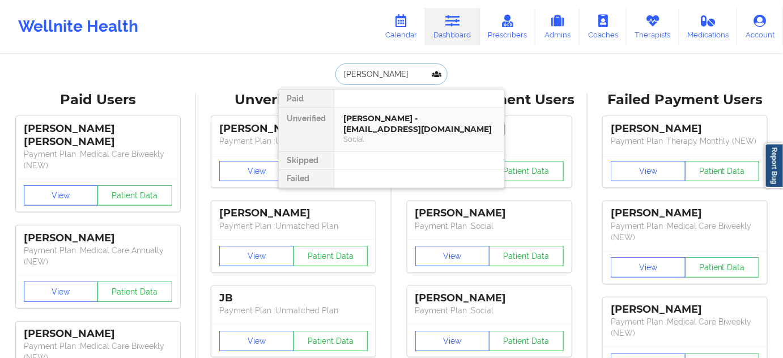
click at [377, 114] on div "[PERSON_NAME] - [EMAIL_ADDRESS][DOMAIN_NAME]" at bounding box center [419, 123] width 152 height 21
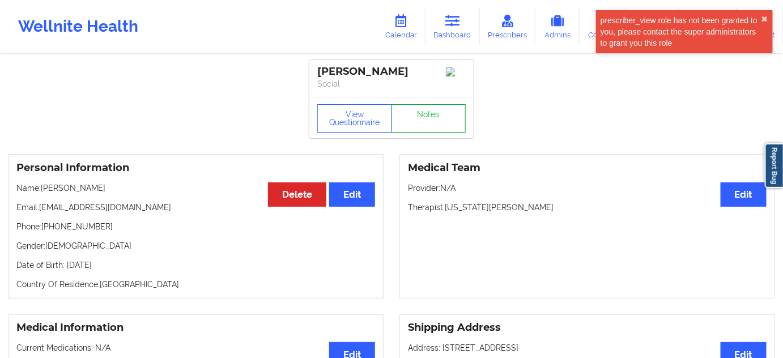
click at [421, 129] on link "Notes" at bounding box center [428, 118] width 75 height 28
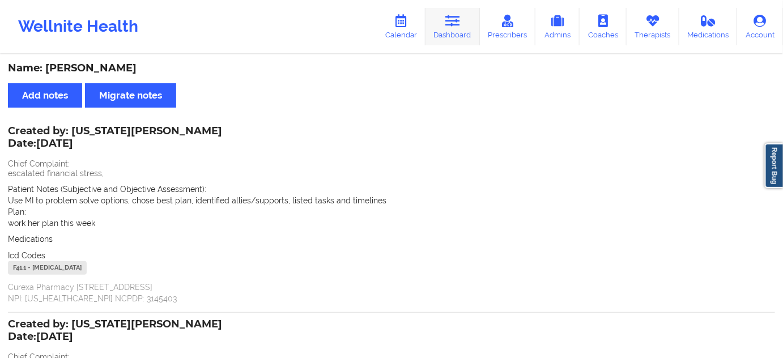
click at [454, 20] on icon at bounding box center [452, 21] width 15 height 12
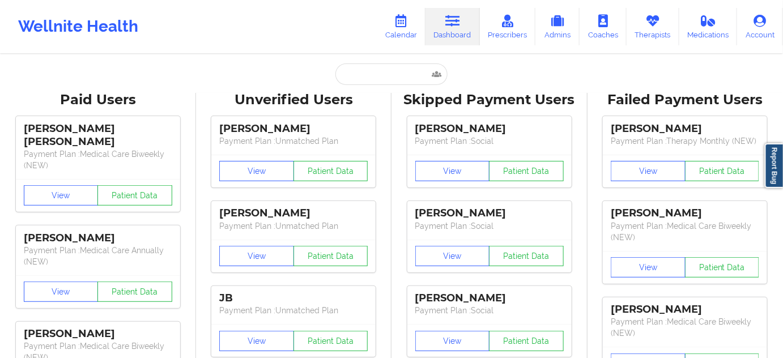
click at [390, 73] on input "text" at bounding box center [391, 74] width 112 height 22
type input "s"
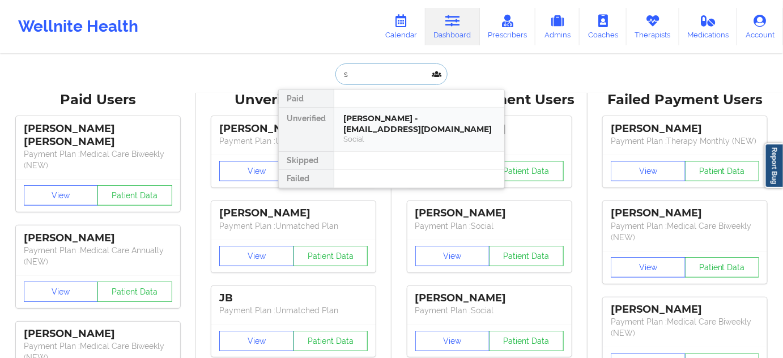
click at [371, 117] on div "[PERSON_NAME] - [EMAIL_ADDRESS][DOMAIN_NAME]" at bounding box center [419, 123] width 152 height 21
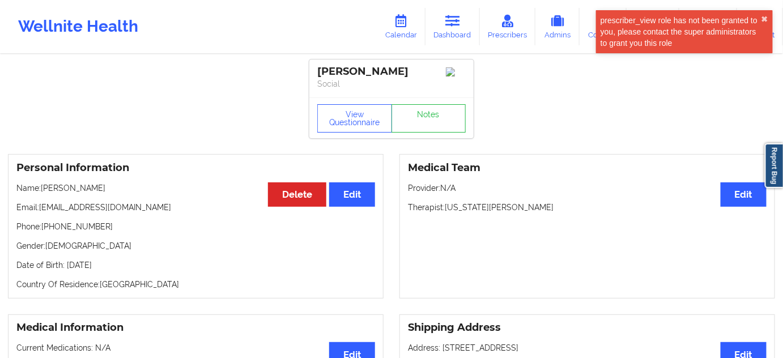
click at [82, 190] on p "Name: [PERSON_NAME]" at bounding box center [195, 187] width 359 height 11
drag, startPoint x: 48, startPoint y: 232, endPoint x: 114, endPoint y: 228, distance: 66.4
click at [114, 228] on p "Phone: [PHONE_NUMBER]" at bounding box center [195, 226] width 359 height 11
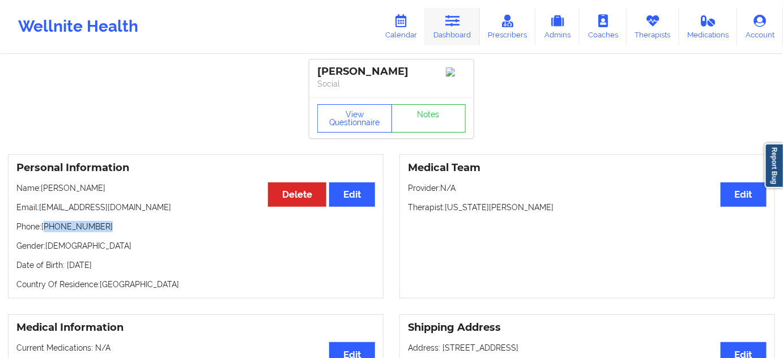
click at [452, 24] on icon at bounding box center [452, 21] width 15 height 12
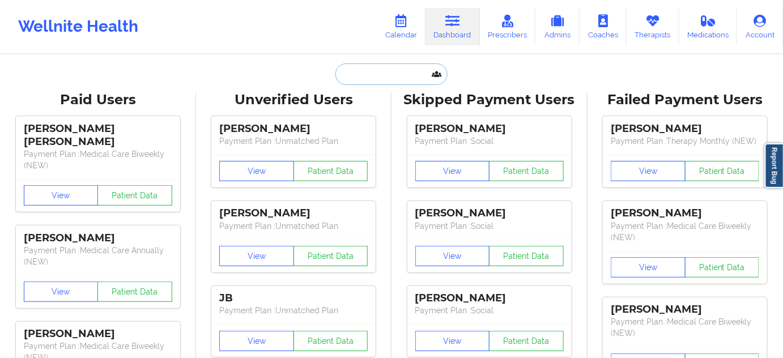
click at [403, 70] on input "text" at bounding box center [391, 74] width 112 height 22
paste input "[PERSON_NAME]"
type input "[PERSON_NAME]"
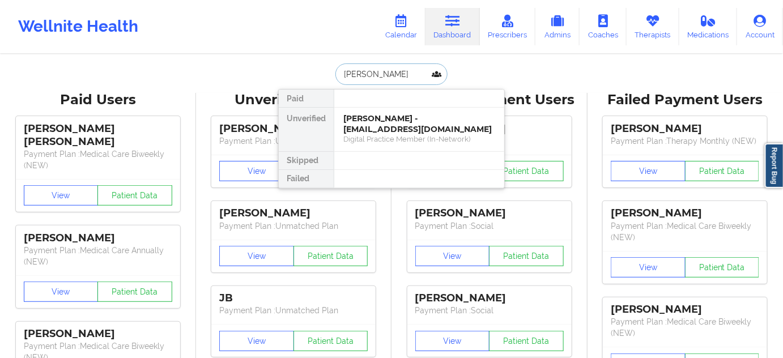
click at [385, 125] on div "[PERSON_NAME] - [EMAIL_ADDRESS][DOMAIN_NAME]" at bounding box center [419, 123] width 152 height 21
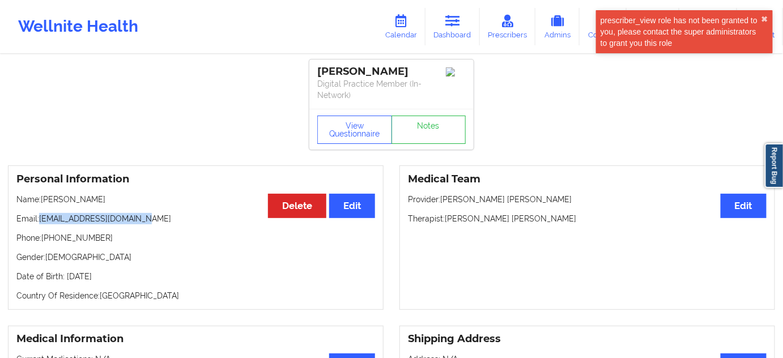
drag, startPoint x: 39, startPoint y: 219, endPoint x: 171, endPoint y: 220, distance: 131.4
click at [171, 220] on p "Email: [EMAIL_ADDRESS][DOMAIN_NAME]" at bounding box center [195, 218] width 359 height 11
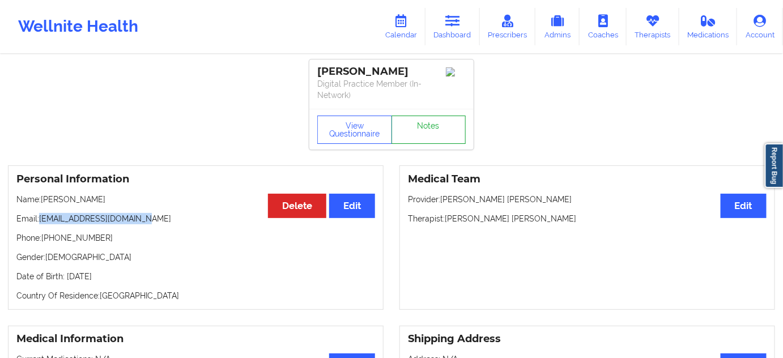
click at [429, 138] on link "Notes" at bounding box center [428, 130] width 75 height 28
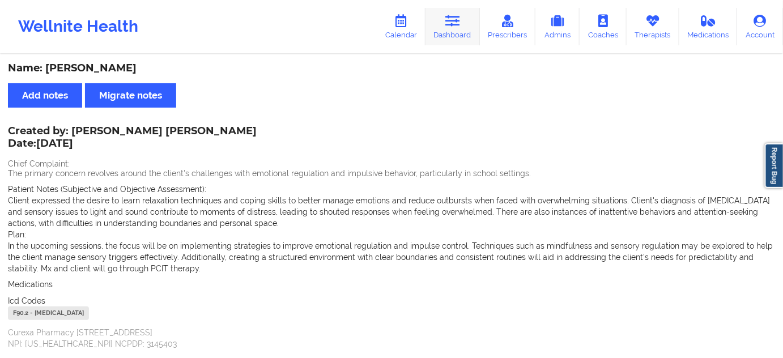
click at [450, 29] on link "Dashboard" at bounding box center [452, 26] width 54 height 37
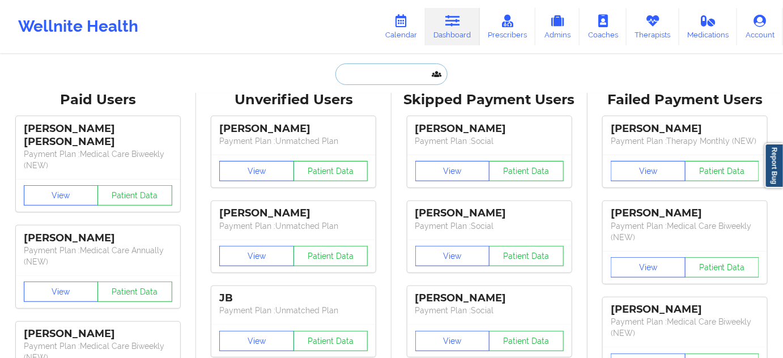
click at [427, 73] on input "text" at bounding box center [391, 74] width 112 height 22
type input "s"
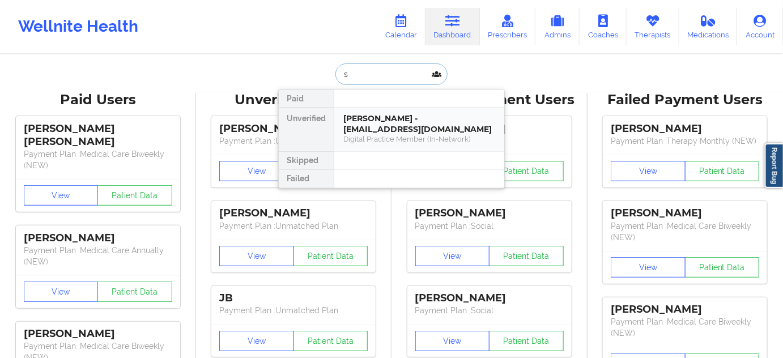
click at [380, 125] on div "[PERSON_NAME] - [EMAIL_ADDRESS][DOMAIN_NAME]" at bounding box center [419, 123] width 152 height 21
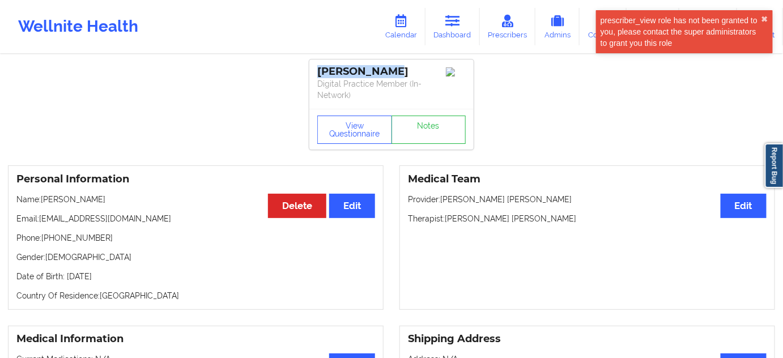
drag, startPoint x: 317, startPoint y: 67, endPoint x: 382, endPoint y: 69, distance: 64.6
click at [382, 69] on div "[PERSON_NAME]" at bounding box center [391, 71] width 148 height 13
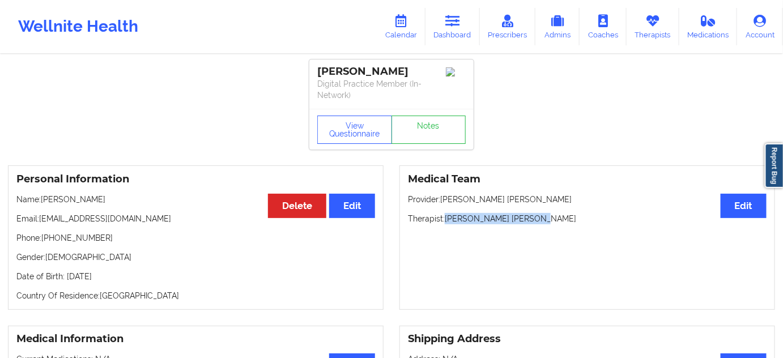
drag, startPoint x: 447, startPoint y: 218, endPoint x: 539, endPoint y: 217, distance: 92.3
click at [539, 217] on p "Therapist: [PERSON_NAME] [PERSON_NAME]" at bounding box center [587, 218] width 359 height 11
click at [348, 126] on button "View Questionnaire" at bounding box center [354, 130] width 75 height 28
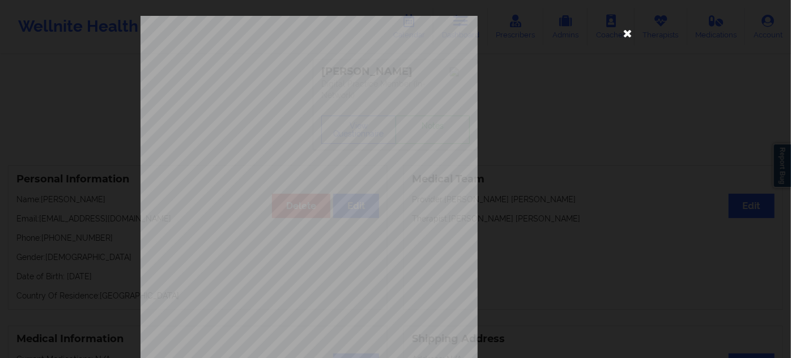
click at [624, 33] on icon at bounding box center [628, 33] width 18 height 18
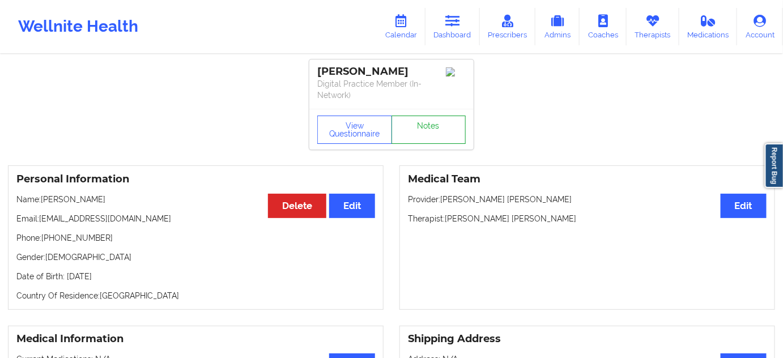
click at [458, 133] on link "Notes" at bounding box center [428, 130] width 75 height 28
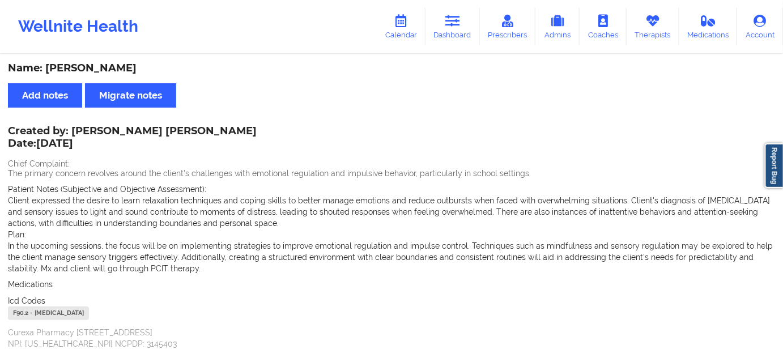
click at [18, 313] on div "F90.2 - [MEDICAL_DATA]" at bounding box center [48, 313] width 81 height 14
click at [18, 312] on div "F90.2 - [MEDICAL_DATA]" at bounding box center [48, 313] width 81 height 14
click at [454, 23] on icon at bounding box center [452, 21] width 15 height 12
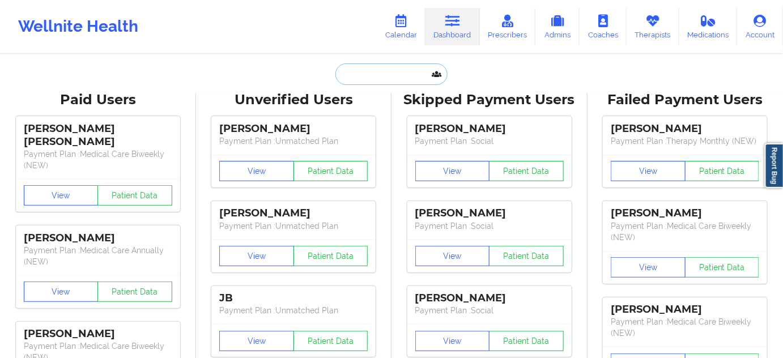
click at [386, 83] on input "text" at bounding box center [391, 74] width 112 height 22
paste input "[PERSON_NAME]"
type input "[PERSON_NAME]"
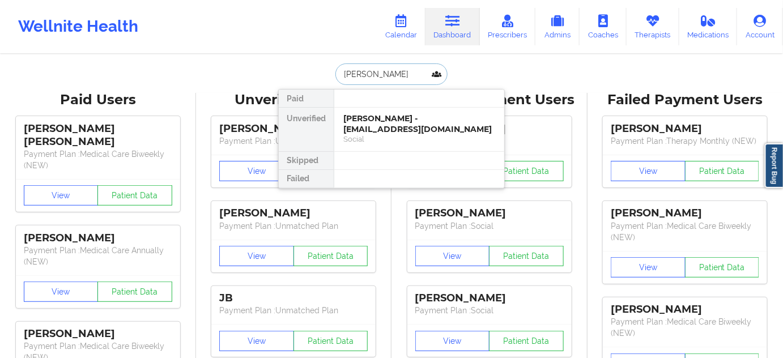
click at [380, 123] on div "[PERSON_NAME] - [EMAIL_ADDRESS][DOMAIN_NAME]" at bounding box center [419, 123] width 152 height 21
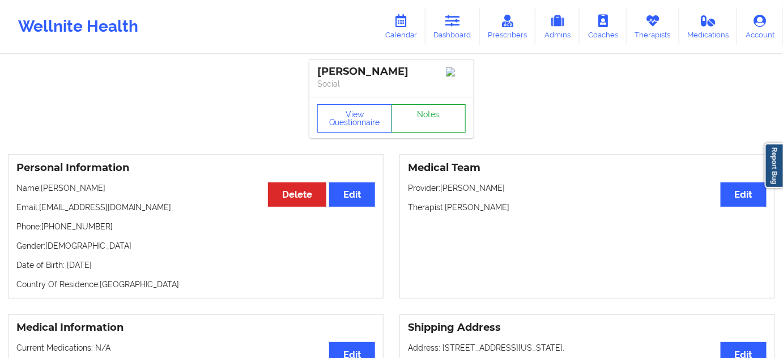
click at [424, 123] on link "Notes" at bounding box center [428, 118] width 75 height 28
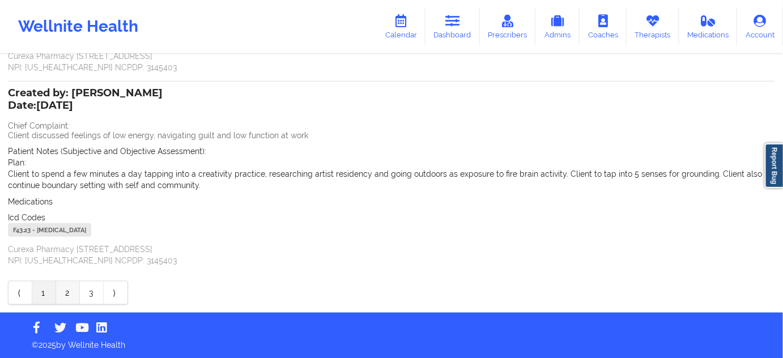
click at [67, 291] on link "2" at bounding box center [68, 293] width 24 height 23
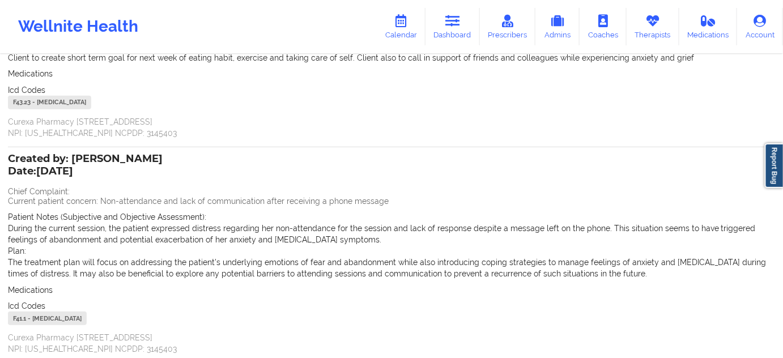
scroll to position [206, 0]
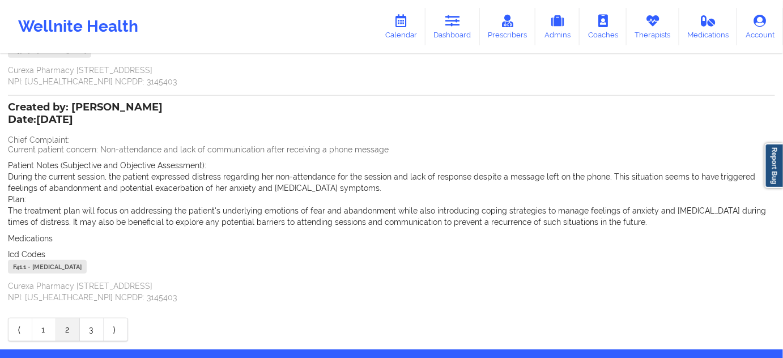
click at [463, 31] on link "Dashboard" at bounding box center [452, 26] width 54 height 37
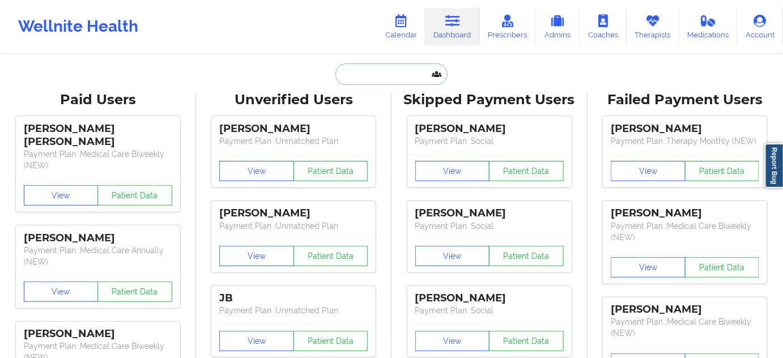
click at [410, 77] on input "text" at bounding box center [391, 74] width 112 height 22
type input "s"
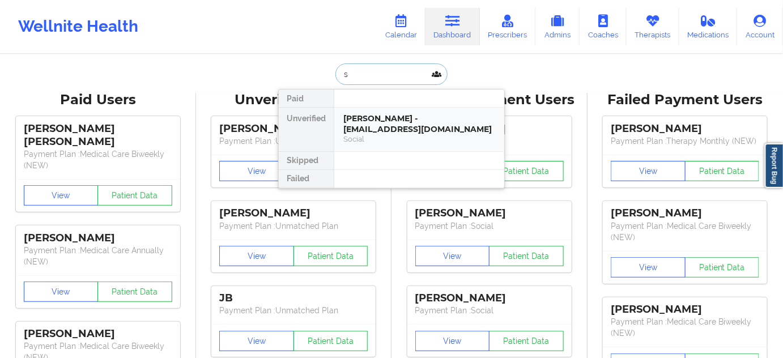
click at [381, 120] on div "[PERSON_NAME] - [EMAIL_ADDRESS][DOMAIN_NAME]" at bounding box center [419, 123] width 152 height 21
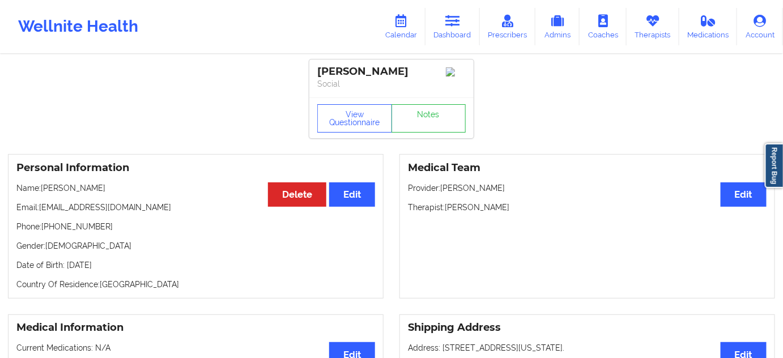
click at [383, 75] on div "[PERSON_NAME]" at bounding box center [391, 71] width 148 height 13
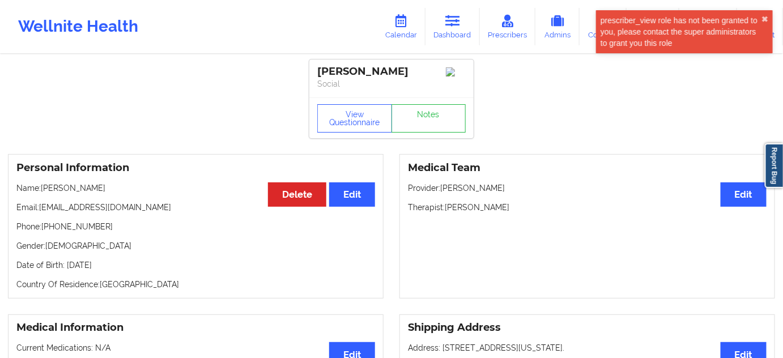
click at [383, 75] on div "[PERSON_NAME]" at bounding box center [391, 71] width 148 height 13
click at [462, 28] on link "Dashboard" at bounding box center [452, 26] width 54 height 37
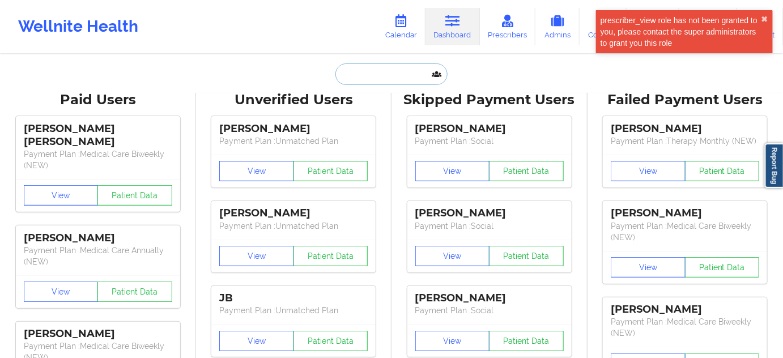
click at [378, 78] on input "text" at bounding box center [391, 74] width 112 height 22
paste input "[PERSON_NAME]"
type input "[PERSON_NAME]"
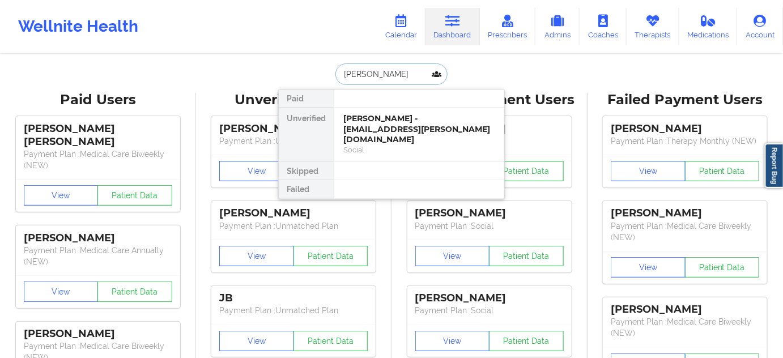
click at [385, 118] on div "[PERSON_NAME] - [EMAIL_ADDRESS][PERSON_NAME][DOMAIN_NAME]" at bounding box center [419, 129] width 152 height 32
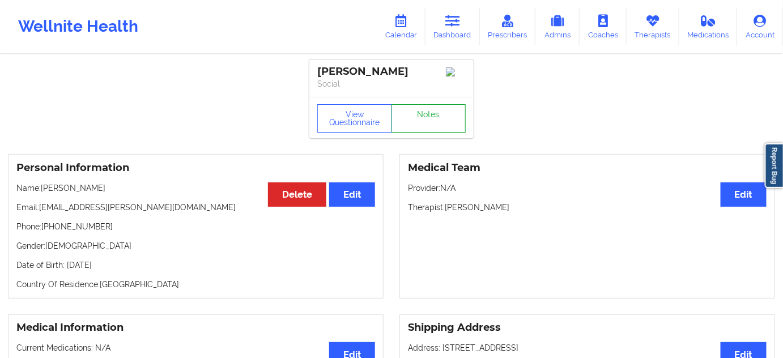
click at [414, 129] on link "Notes" at bounding box center [428, 118] width 75 height 28
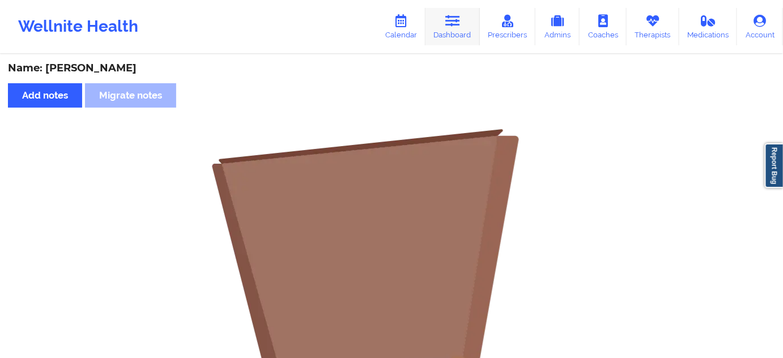
click at [457, 19] on icon at bounding box center [452, 21] width 15 height 12
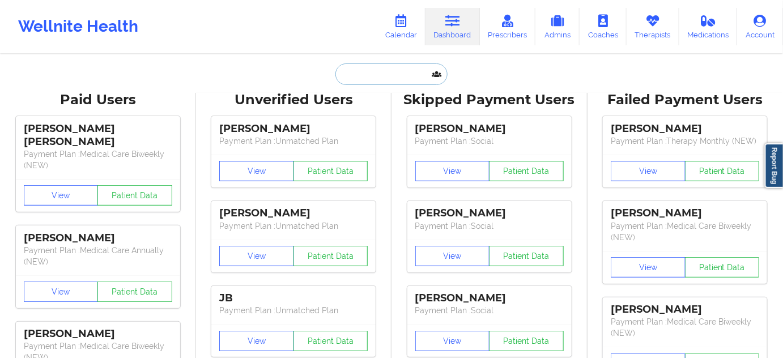
click at [403, 79] on input "text" at bounding box center [391, 74] width 112 height 22
type input "s"
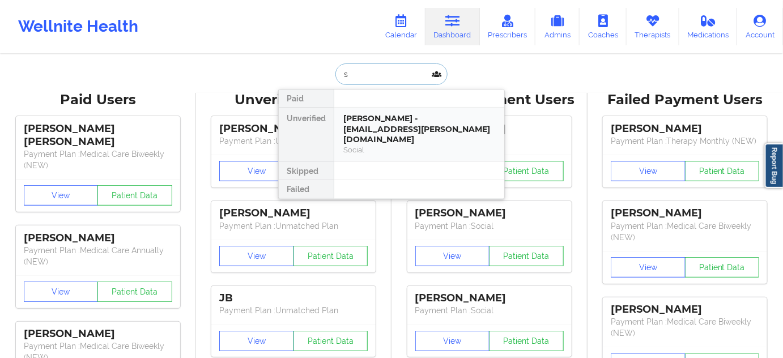
click at [378, 122] on div "[PERSON_NAME] - [EMAIL_ADDRESS][PERSON_NAME][DOMAIN_NAME]" at bounding box center [419, 129] width 152 height 32
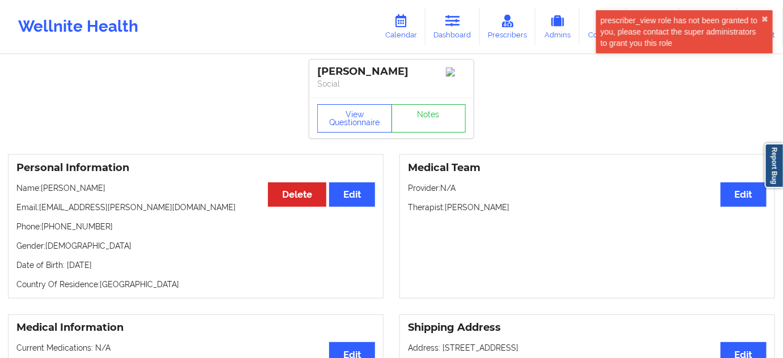
drag, startPoint x: 313, startPoint y: 69, endPoint x: 413, endPoint y: 63, distance: 99.9
click at [413, 64] on div "[PERSON_NAME] Social" at bounding box center [391, 78] width 164 height 38
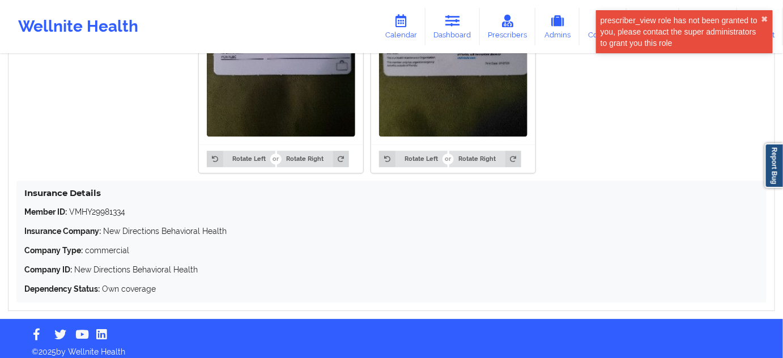
scroll to position [1005, 0]
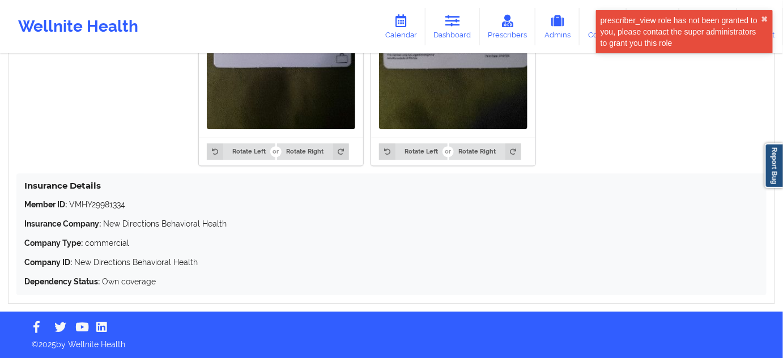
click at [110, 201] on p "Member ID: VMHY29981334" at bounding box center [391, 204] width 734 height 11
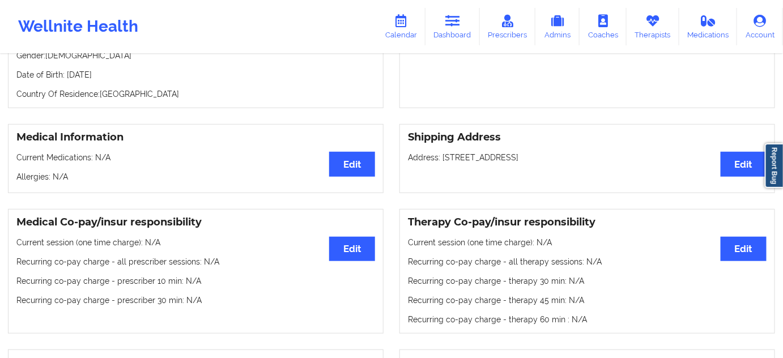
scroll to position [44, 0]
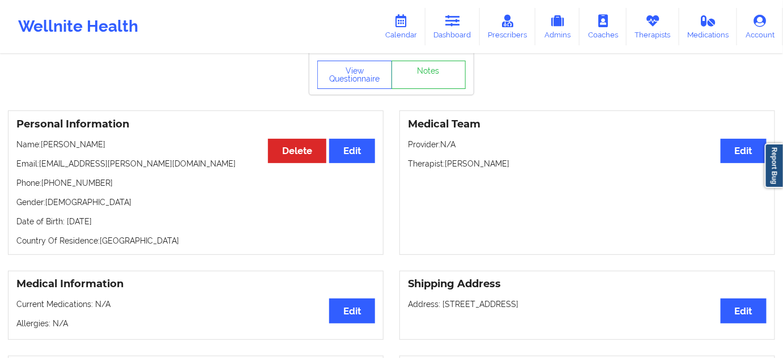
drag, startPoint x: 448, startPoint y: 165, endPoint x: 521, endPoint y: 161, distance: 73.2
click at [516, 161] on p "Therapist: [PERSON_NAME]" at bounding box center [587, 163] width 359 height 11
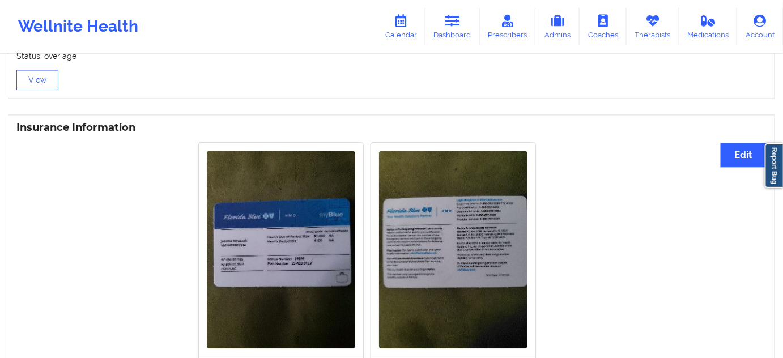
scroll to position [936, 0]
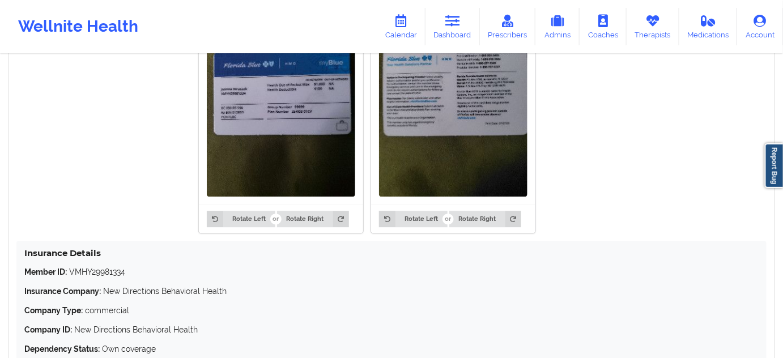
click at [114, 270] on p "Member ID: VMHY29981334" at bounding box center [391, 271] width 734 height 11
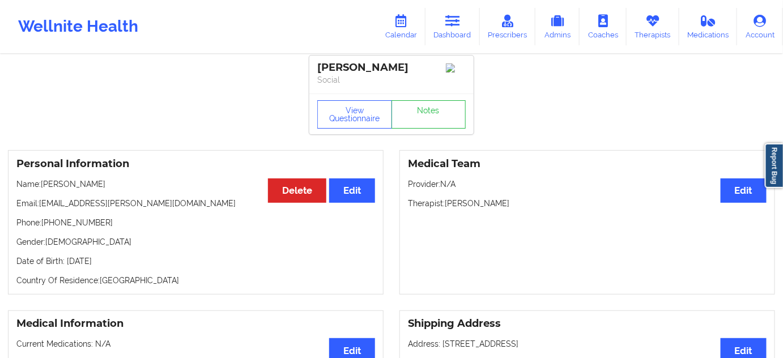
scroll to position [0, 0]
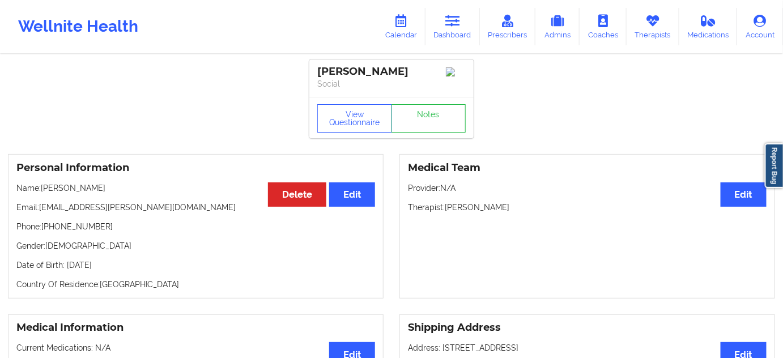
click at [386, 70] on div "[PERSON_NAME]" at bounding box center [391, 71] width 148 height 13
click at [338, 72] on div "[PERSON_NAME]" at bounding box center [391, 71] width 148 height 13
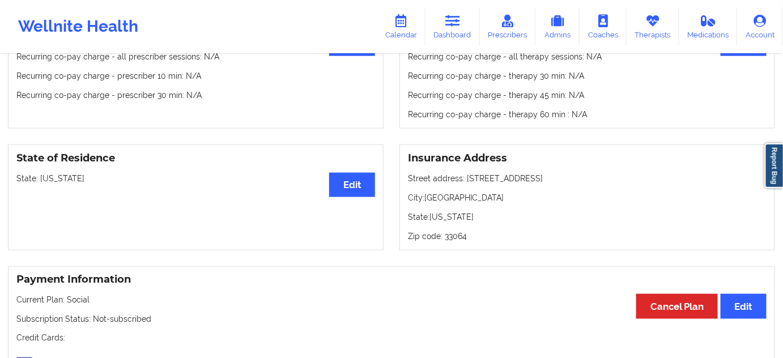
scroll to position [412, 0]
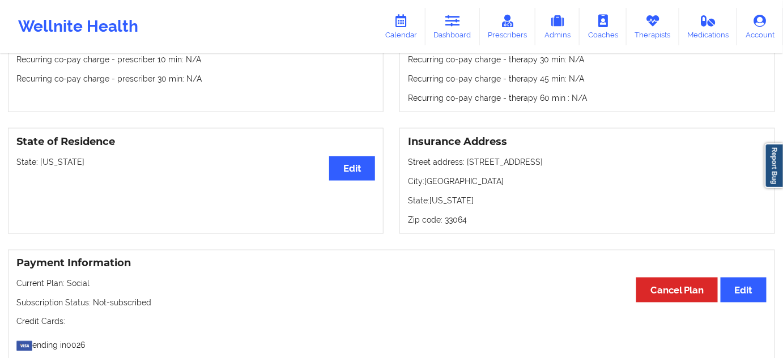
drag, startPoint x: 464, startPoint y: 167, endPoint x: 568, endPoint y: 159, distance: 104.0
click at [568, 159] on p "Street address: [STREET_ADDRESS]" at bounding box center [587, 161] width 359 height 11
drag, startPoint x: 424, startPoint y: 185, endPoint x: 489, endPoint y: 184, distance: 65.2
click at [489, 184] on p "City: [GEOGRAPHIC_DATA]" at bounding box center [587, 181] width 359 height 11
click at [456, 222] on p "Zip code: 33064" at bounding box center [587, 219] width 359 height 11
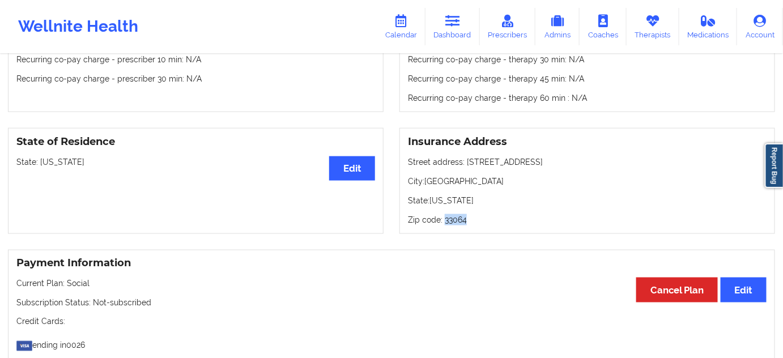
click at [456, 222] on p "Zip code: 33064" at bounding box center [587, 219] width 359 height 11
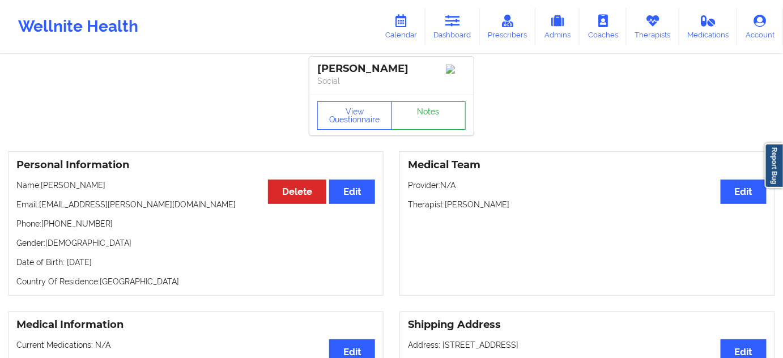
scroll to position [0, 0]
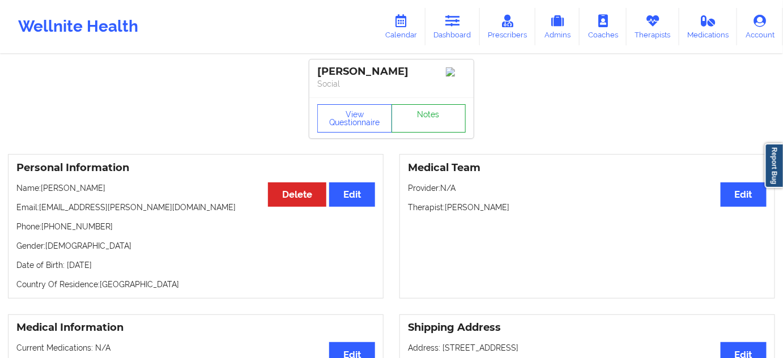
click at [440, 131] on link "Notes" at bounding box center [428, 118] width 75 height 28
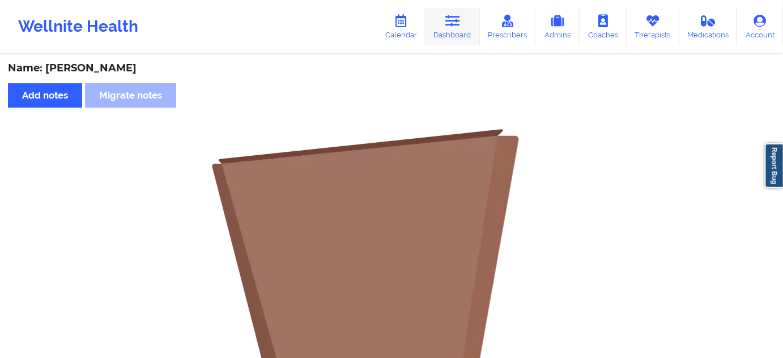
click at [452, 33] on link "Dashboard" at bounding box center [452, 26] width 54 height 37
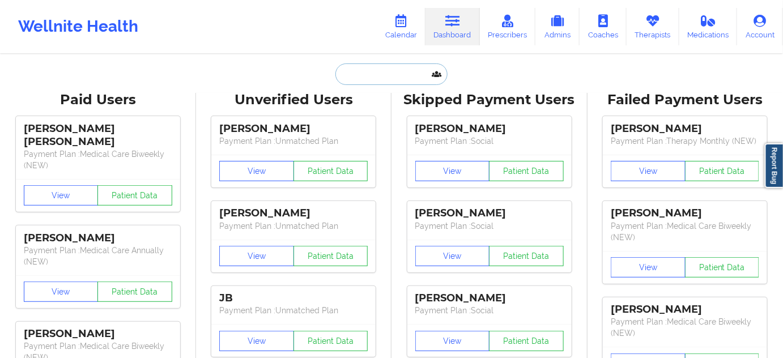
click at [369, 75] on input "text" at bounding box center [391, 74] width 112 height 22
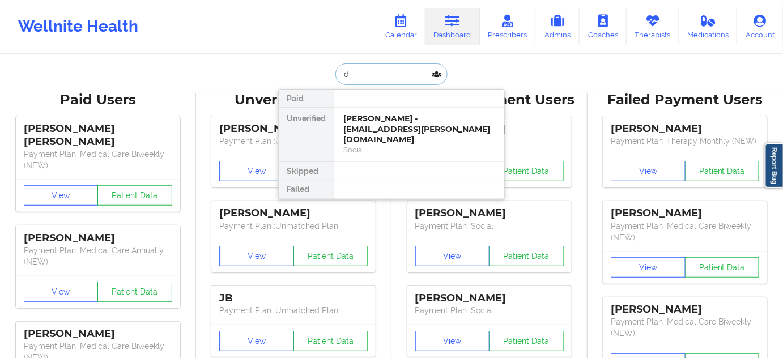
type input "d"
click at [378, 126] on div "[PERSON_NAME] - [EMAIL_ADDRESS][PERSON_NAME][DOMAIN_NAME]" at bounding box center [419, 129] width 152 height 32
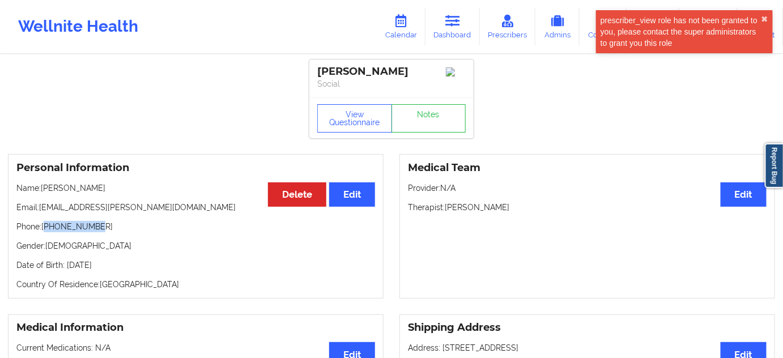
drag, startPoint x: 46, startPoint y: 229, endPoint x: 130, endPoint y: 226, distance: 83.3
click at [114, 225] on p "Phone: [PHONE_NUMBER]" at bounding box center [195, 226] width 359 height 11
click at [457, 25] on icon at bounding box center [452, 21] width 15 height 12
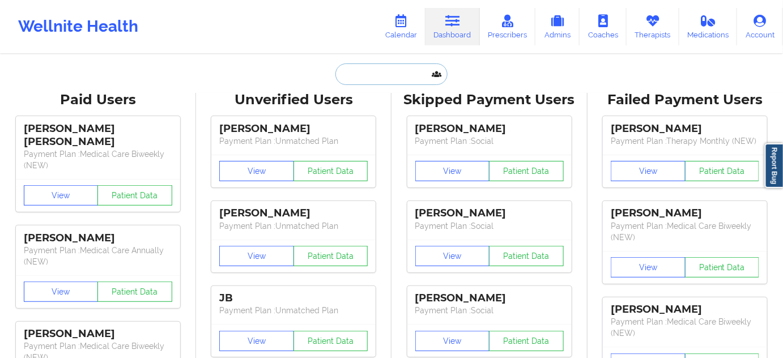
click at [378, 71] on input "text" at bounding box center [391, 74] width 112 height 22
paste input "[PERSON_NAME]"
type input "[PERSON_NAME]"
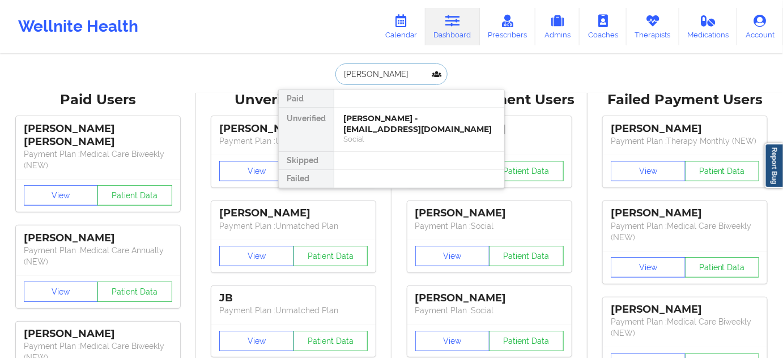
click at [391, 121] on div "[PERSON_NAME] - [EMAIL_ADDRESS][DOMAIN_NAME]" at bounding box center [419, 123] width 152 height 21
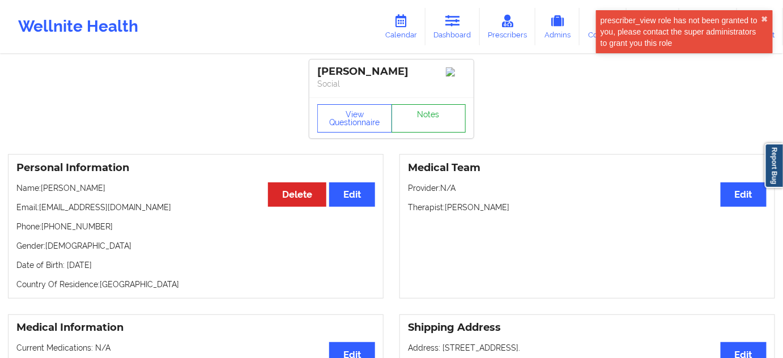
click at [415, 125] on link "Notes" at bounding box center [428, 118] width 75 height 28
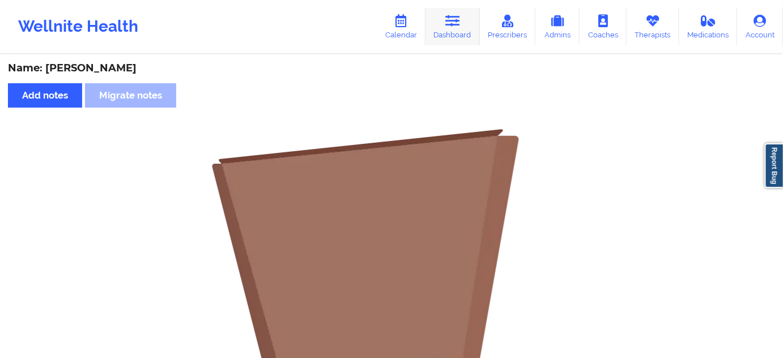
click at [452, 36] on link "Dashboard" at bounding box center [452, 26] width 54 height 37
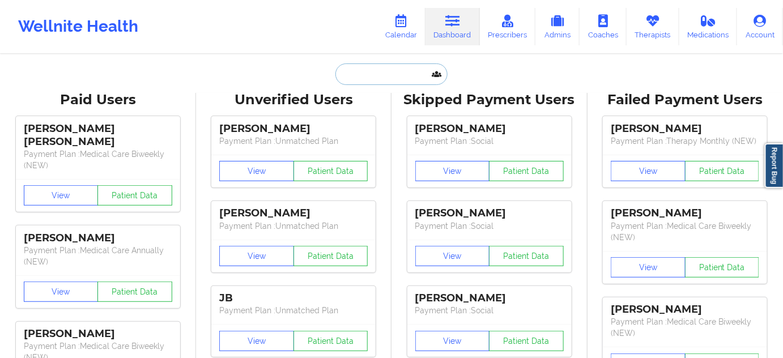
click at [373, 80] on input "text" at bounding box center [391, 74] width 112 height 22
type input "s"
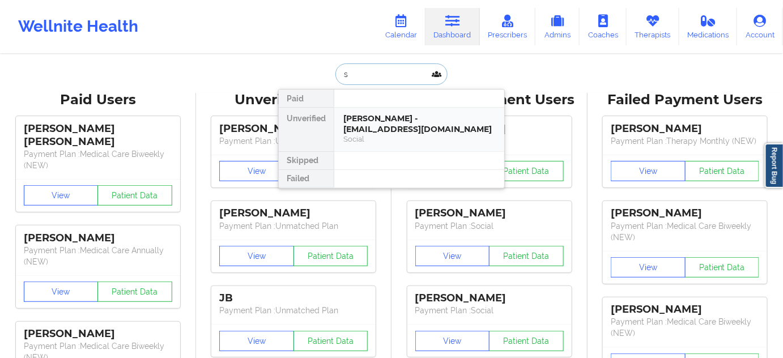
click at [362, 128] on div "[PERSON_NAME] - [EMAIL_ADDRESS][DOMAIN_NAME]" at bounding box center [419, 123] width 152 height 21
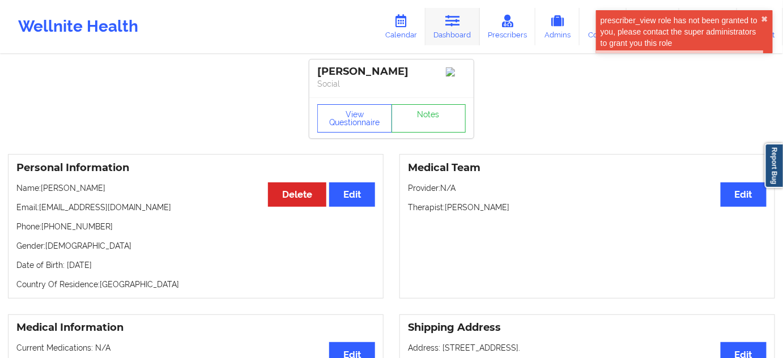
click at [469, 23] on link "Dashboard" at bounding box center [452, 26] width 54 height 37
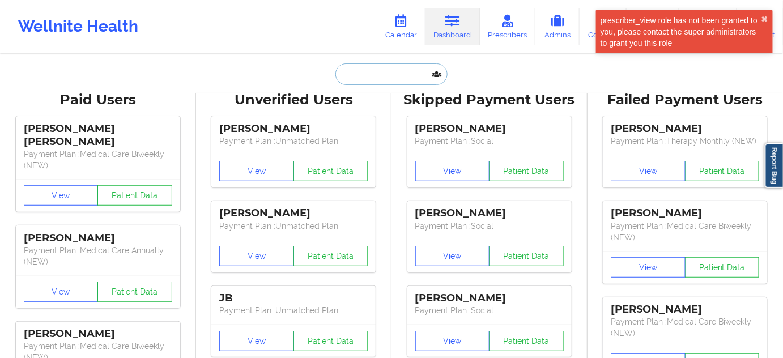
click at [378, 80] on input "text" at bounding box center [391, 74] width 112 height 22
paste input "[PERSON_NAME]"
type input "[PERSON_NAME]"
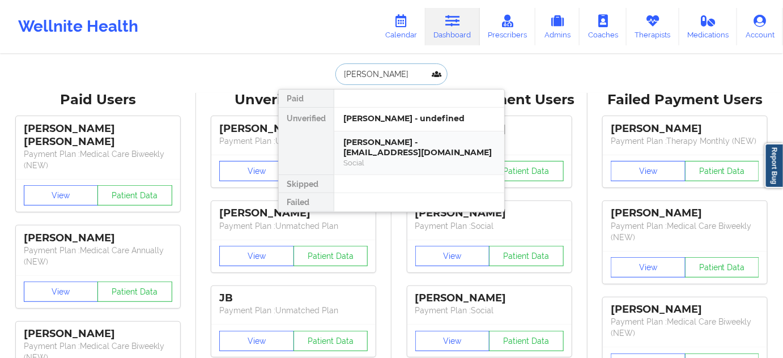
click at [385, 147] on div "[PERSON_NAME] - [EMAIL_ADDRESS][DOMAIN_NAME]" at bounding box center [419, 147] width 152 height 21
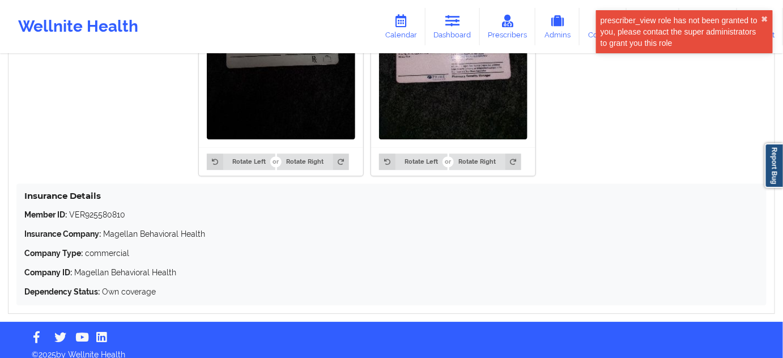
scroll to position [995, 0]
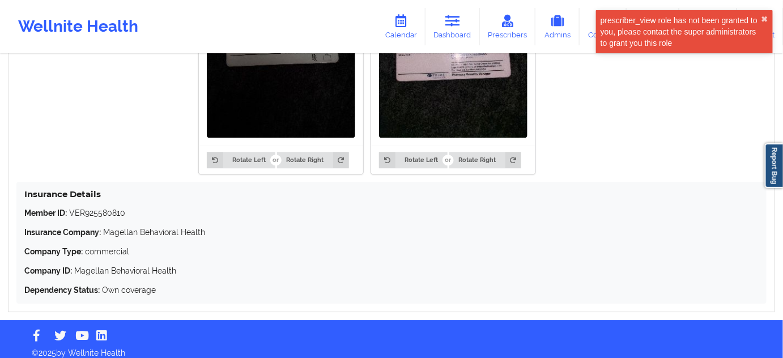
click at [105, 218] on p "Member ID: VER925580810" at bounding box center [391, 212] width 734 height 11
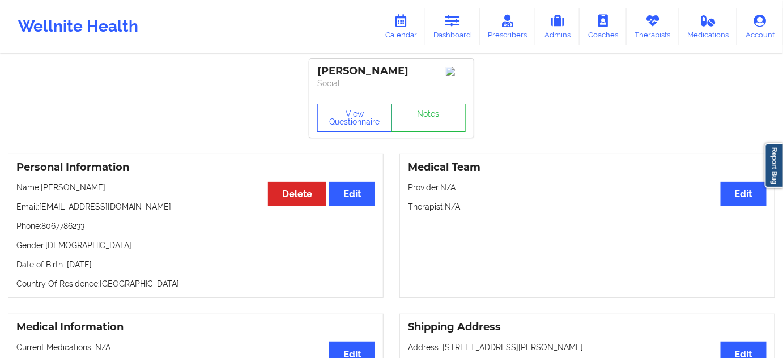
scroll to position [0, 0]
click at [417, 122] on link "Notes" at bounding box center [428, 118] width 75 height 28
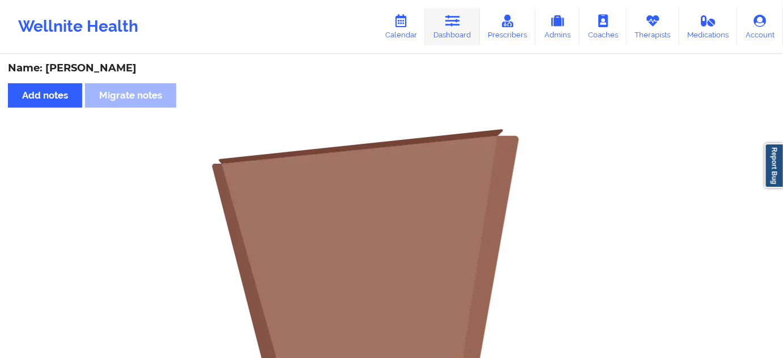
click at [449, 22] on icon at bounding box center [452, 21] width 15 height 12
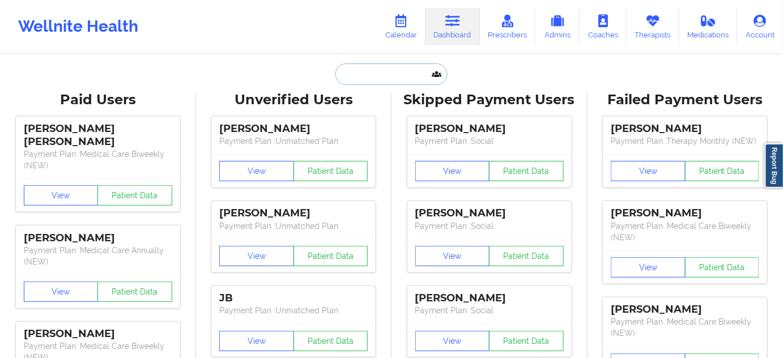
click at [406, 77] on input "text" at bounding box center [391, 74] width 112 height 22
type input "s"
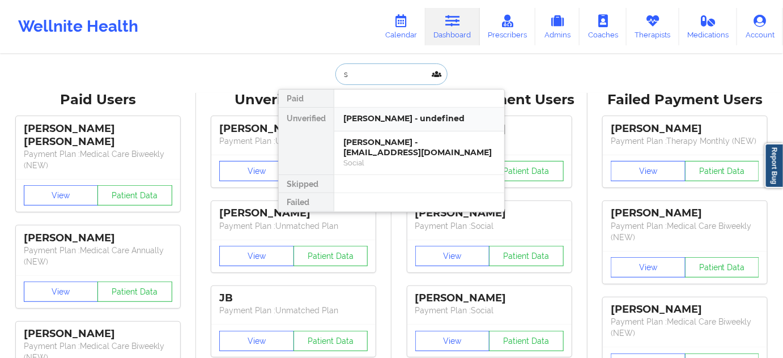
click at [393, 126] on div "[PERSON_NAME] - undefined" at bounding box center [419, 120] width 170 height 24
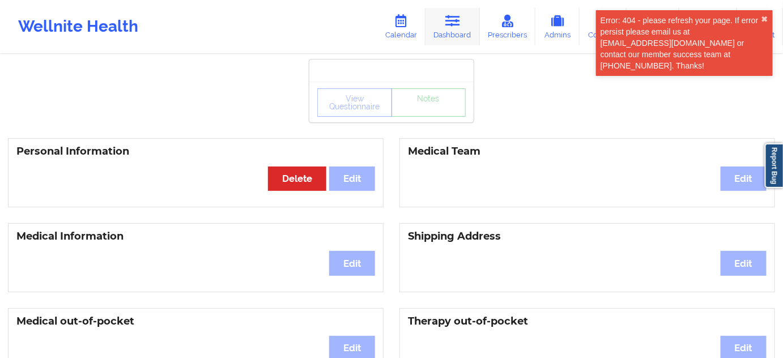
click at [448, 27] on link "Dashboard" at bounding box center [452, 26] width 54 height 37
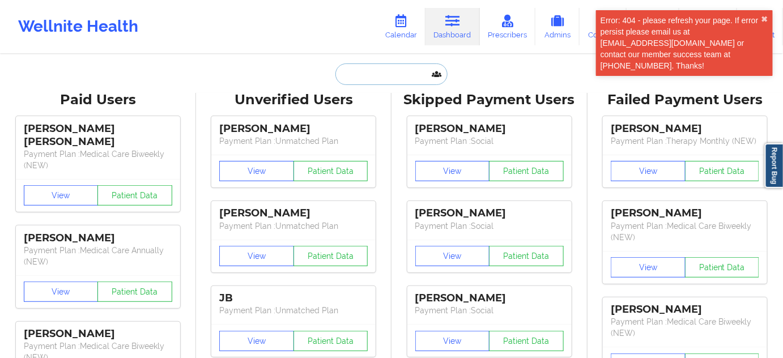
click at [394, 71] on input "text" at bounding box center [391, 74] width 112 height 22
type input "s"
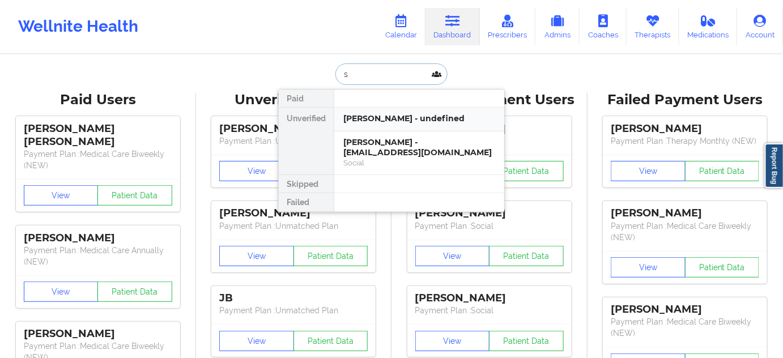
click at [388, 117] on div "[PERSON_NAME] - undefined" at bounding box center [419, 118] width 152 height 11
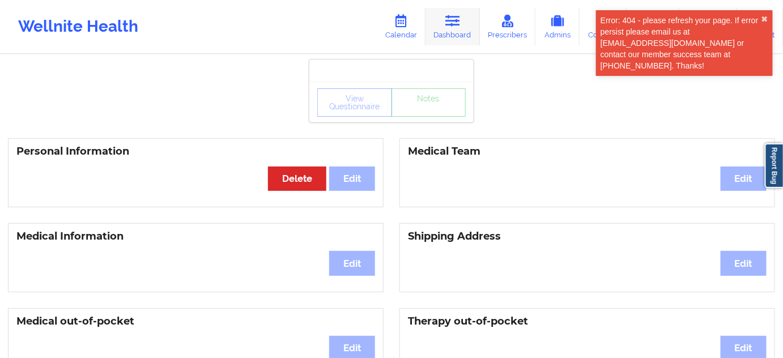
click at [453, 35] on link "Dashboard" at bounding box center [452, 26] width 54 height 37
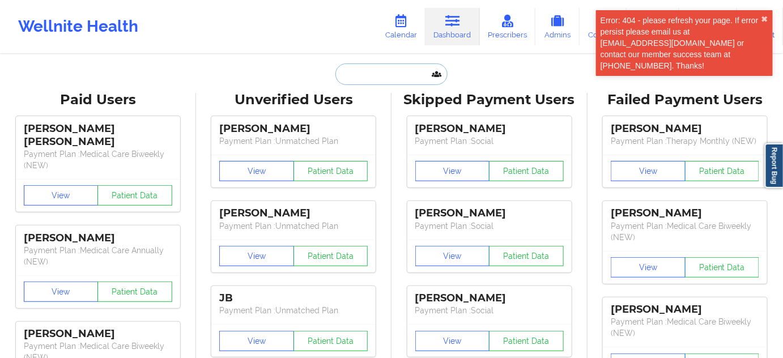
click at [384, 77] on input "text" at bounding box center [391, 74] width 112 height 22
type input "s"
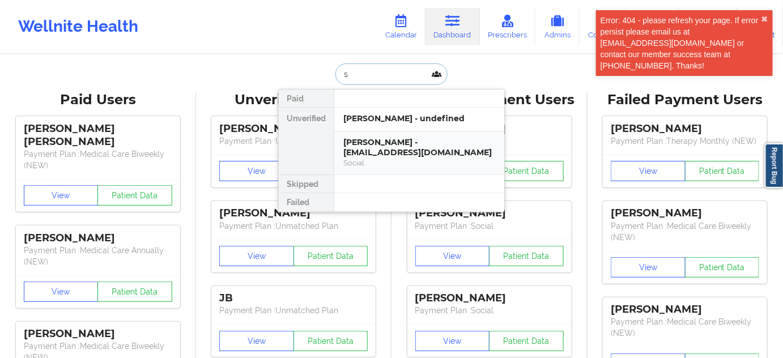
click at [394, 146] on div "[PERSON_NAME] - [EMAIL_ADDRESS][DOMAIN_NAME]" at bounding box center [419, 147] width 152 height 21
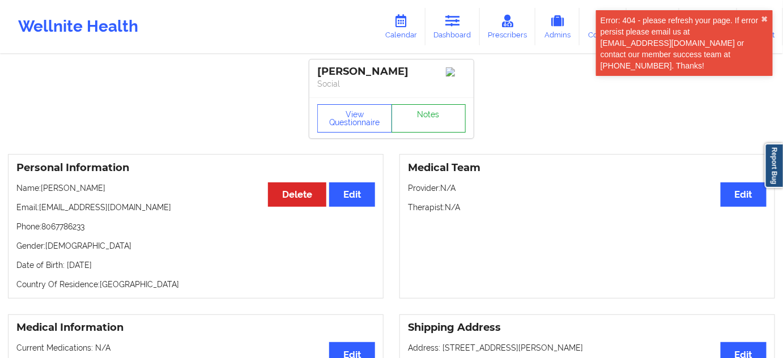
click at [423, 120] on link "Notes" at bounding box center [428, 118] width 75 height 28
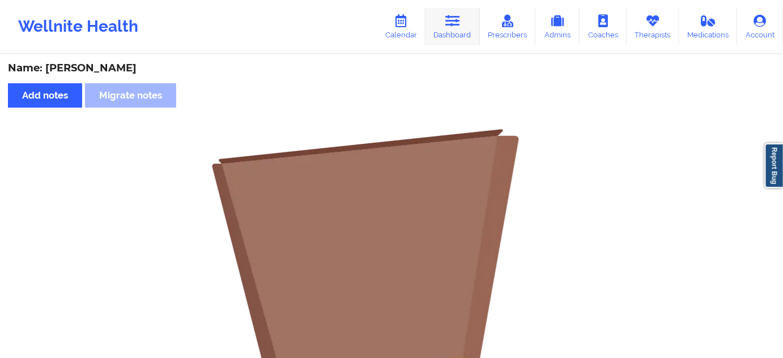
click at [454, 25] on icon at bounding box center [452, 21] width 15 height 12
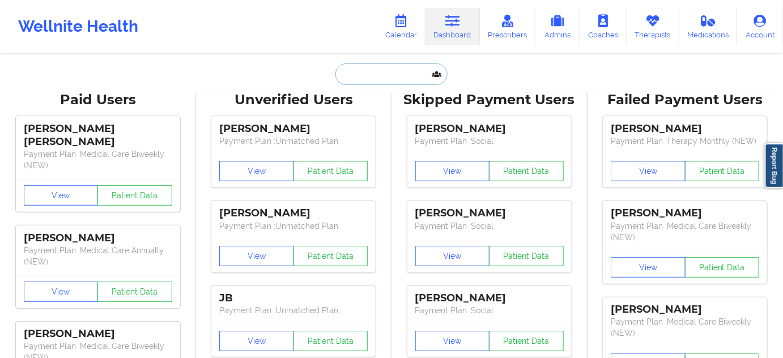
click at [388, 78] on input "text" at bounding box center [391, 74] width 112 height 22
type input "s"
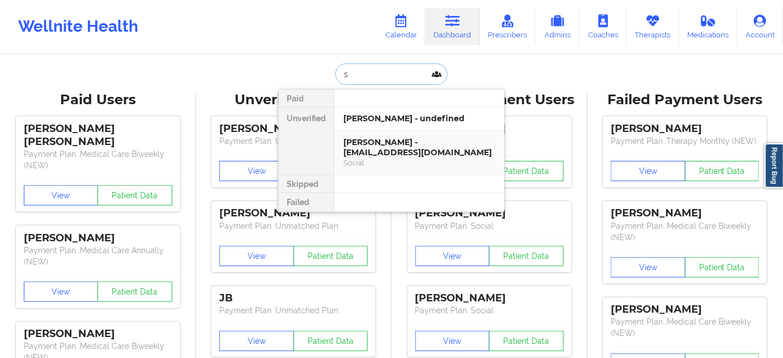
click at [383, 138] on div "[PERSON_NAME] - [EMAIL_ADDRESS][DOMAIN_NAME]" at bounding box center [419, 147] width 152 height 21
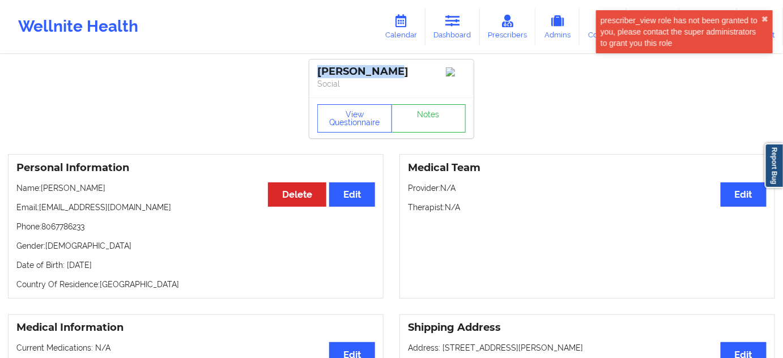
drag, startPoint x: 401, startPoint y: 71, endPoint x: 318, endPoint y: 74, distance: 82.8
click at [318, 74] on div "[PERSON_NAME]" at bounding box center [391, 71] width 148 height 13
click at [70, 232] on p "Phone: [PHONE_NUMBER]" at bounding box center [195, 226] width 359 height 11
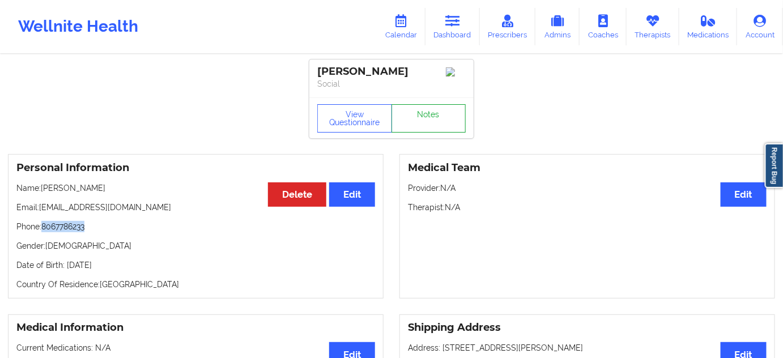
click at [449, 114] on link "Notes" at bounding box center [428, 118] width 75 height 28
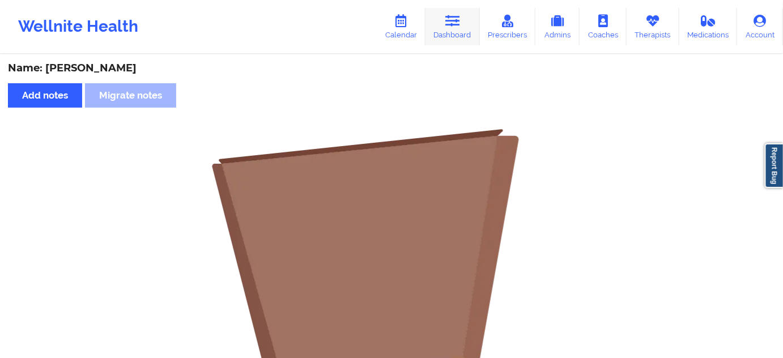
click at [449, 27] on icon at bounding box center [452, 21] width 15 height 12
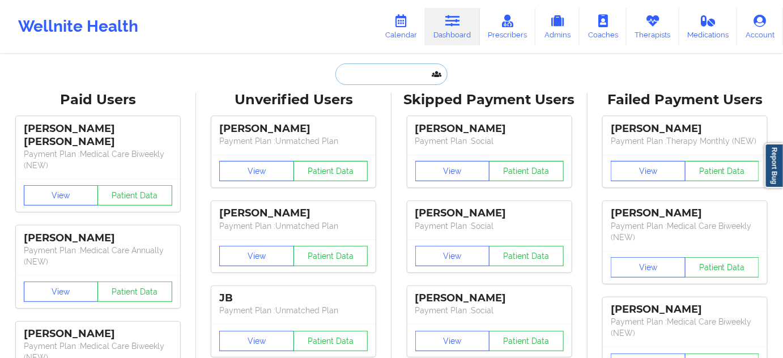
click at [376, 74] on input "text" at bounding box center [391, 74] width 112 height 22
type input "s"
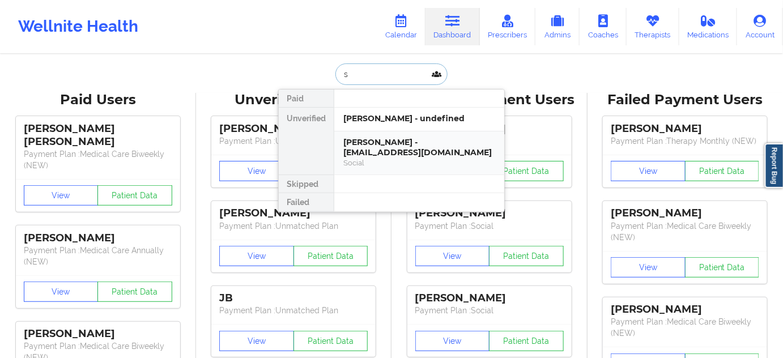
click at [382, 147] on div "[PERSON_NAME] - [EMAIL_ADDRESS][DOMAIN_NAME]" at bounding box center [419, 147] width 152 height 21
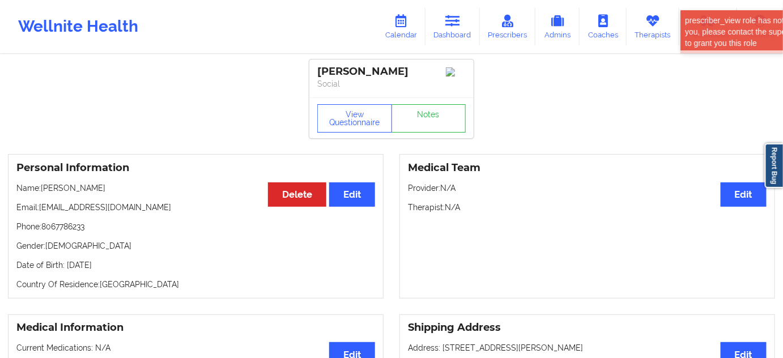
click at [74, 229] on p "Phone: [PHONE_NUMBER]" at bounding box center [195, 226] width 359 height 11
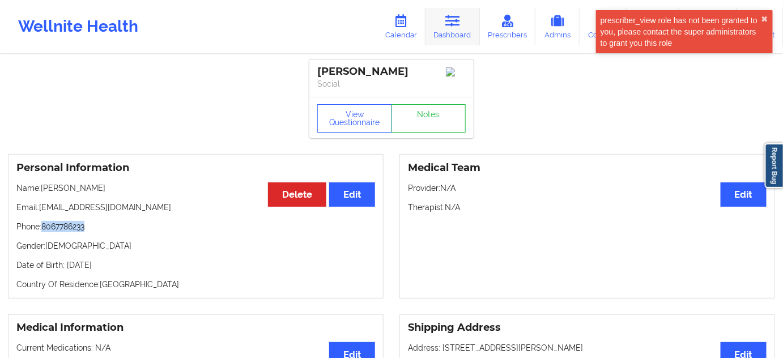
click at [452, 41] on link "Dashboard" at bounding box center [452, 26] width 54 height 37
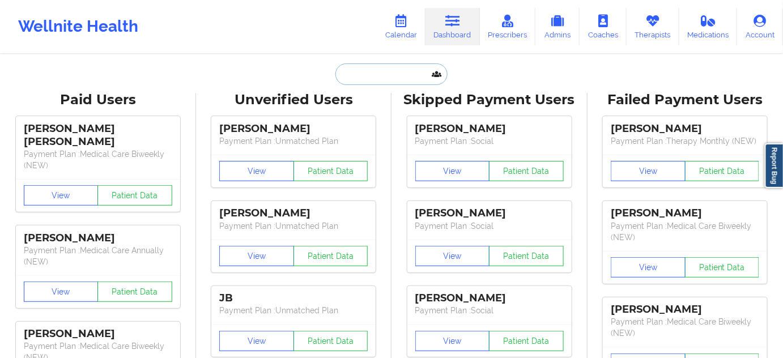
click at [384, 75] on input "text" at bounding box center [391, 74] width 112 height 22
paste input "[PERSON_NAME]"
type input "[PERSON_NAME]"
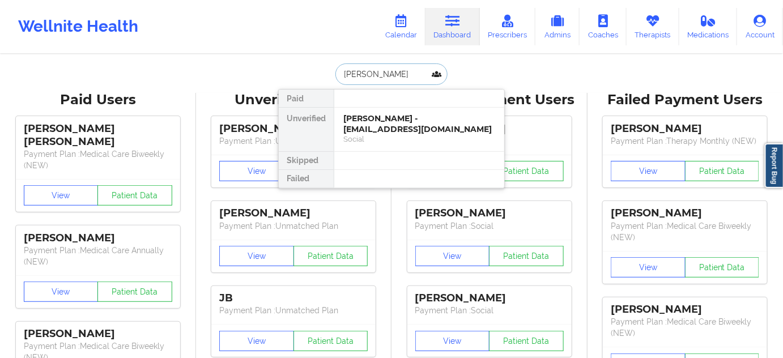
click at [377, 120] on div "[PERSON_NAME] - [EMAIL_ADDRESS][DOMAIN_NAME]" at bounding box center [419, 123] width 152 height 21
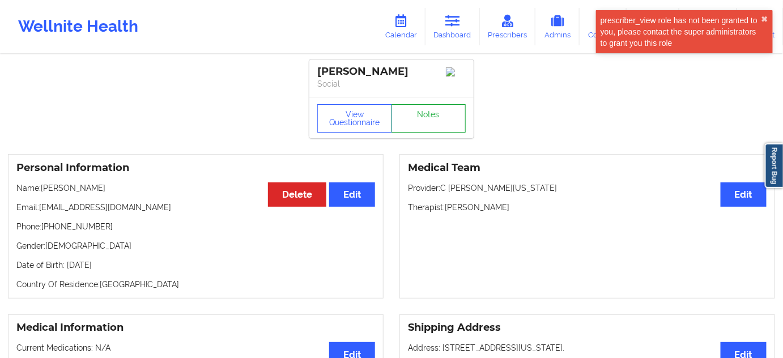
click at [429, 125] on link "Notes" at bounding box center [428, 118] width 75 height 28
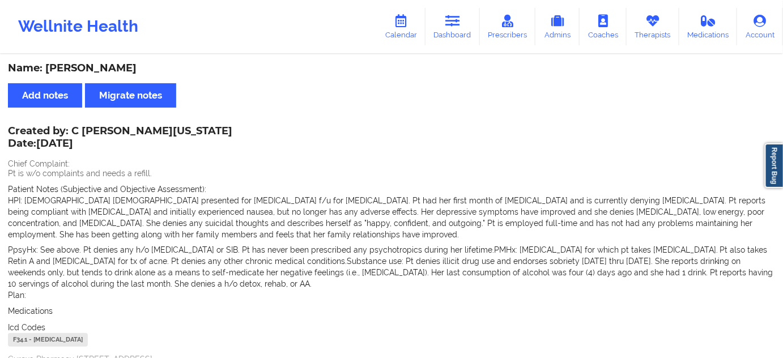
click at [154, 136] on div "Created by: C [PERSON_NAME][US_STATE] Date: [DATE]" at bounding box center [120, 138] width 224 height 26
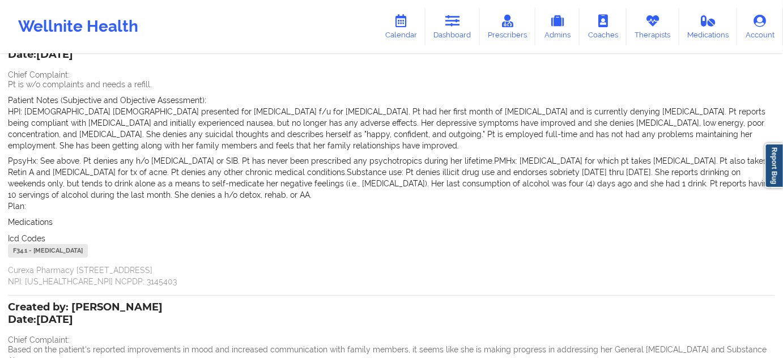
scroll to position [103, 0]
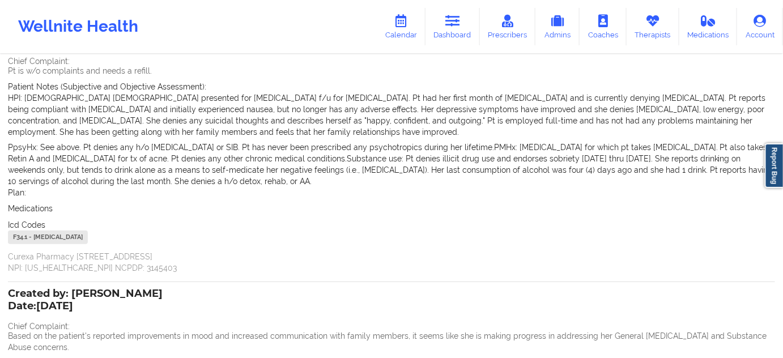
click at [22, 237] on div "F34.1 - [MEDICAL_DATA]" at bounding box center [48, 238] width 80 height 14
click at [22, 236] on div "F34.1 - [MEDICAL_DATA]" at bounding box center [48, 238] width 80 height 14
